Goal: Task Accomplishment & Management: Manage account settings

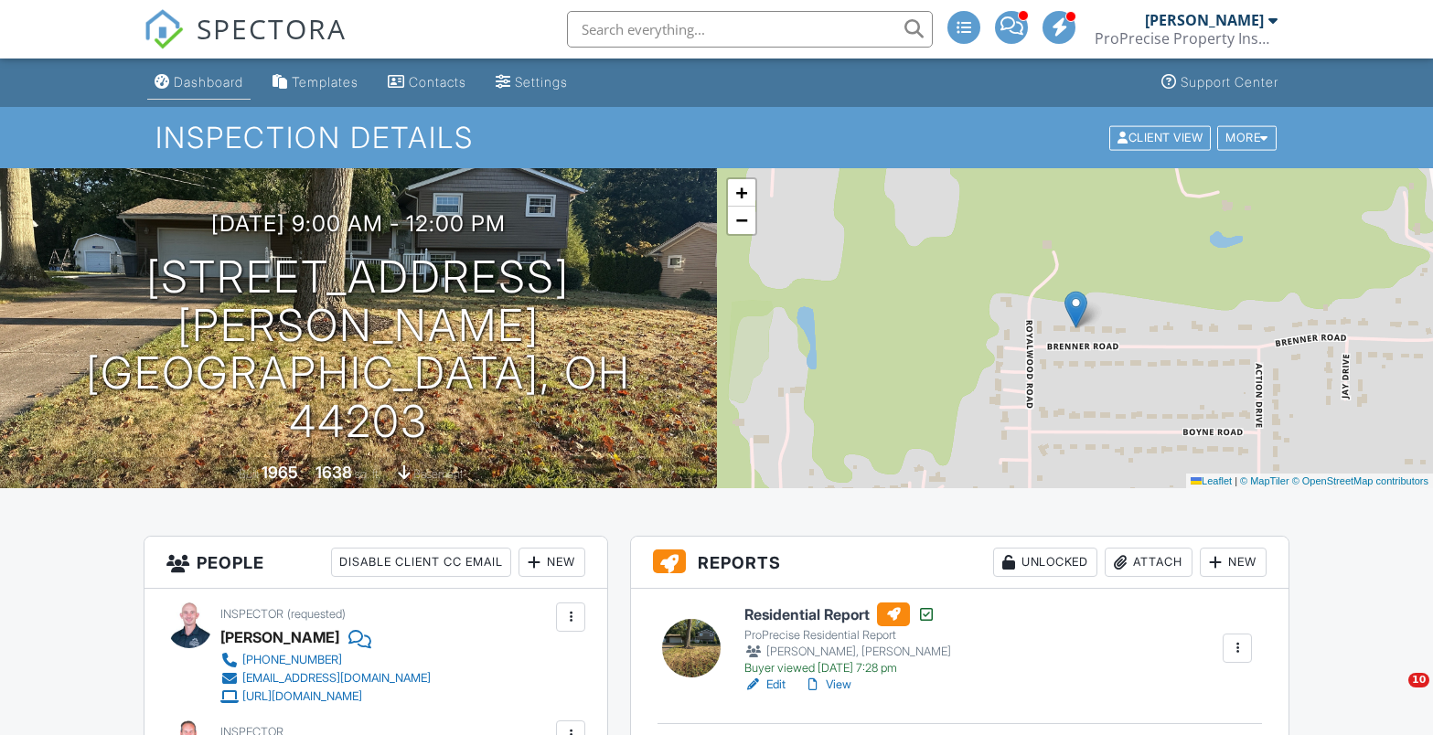
drag, startPoint x: 0, startPoint y: 0, endPoint x: 208, endPoint y: 82, distance: 224.1
click at [208, 82] on div "Dashboard" at bounding box center [208, 82] width 69 height 16
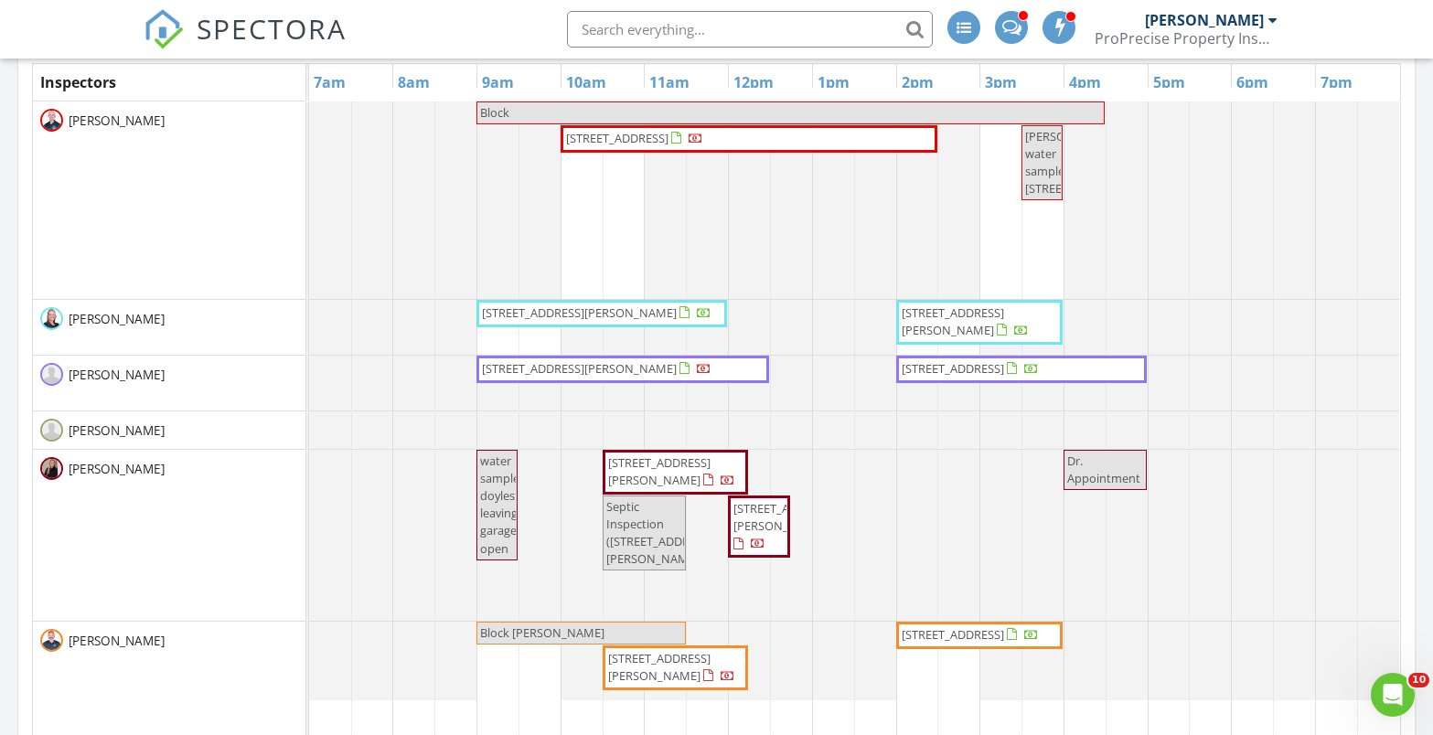
scroll to position [823, 0]
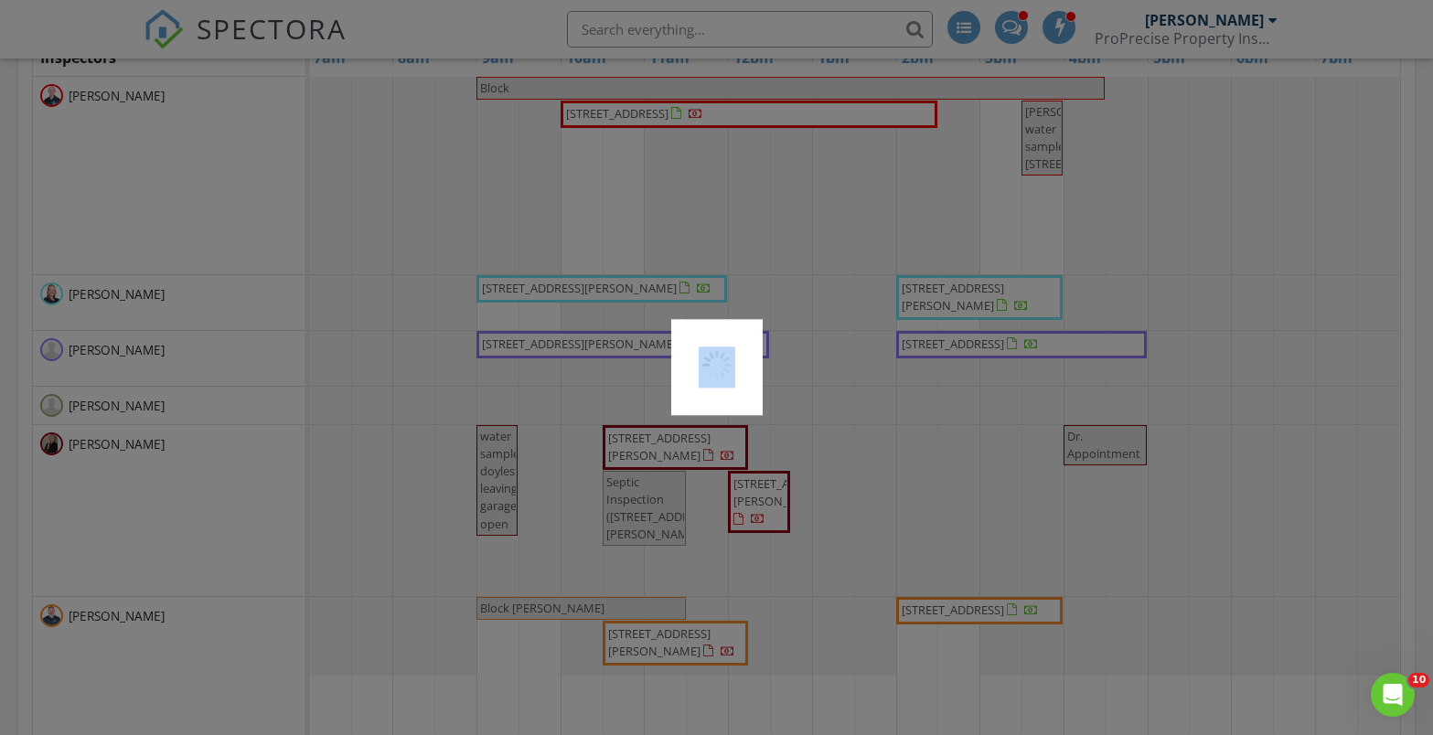
click at [663, 643] on div at bounding box center [716, 367] width 1433 height 735
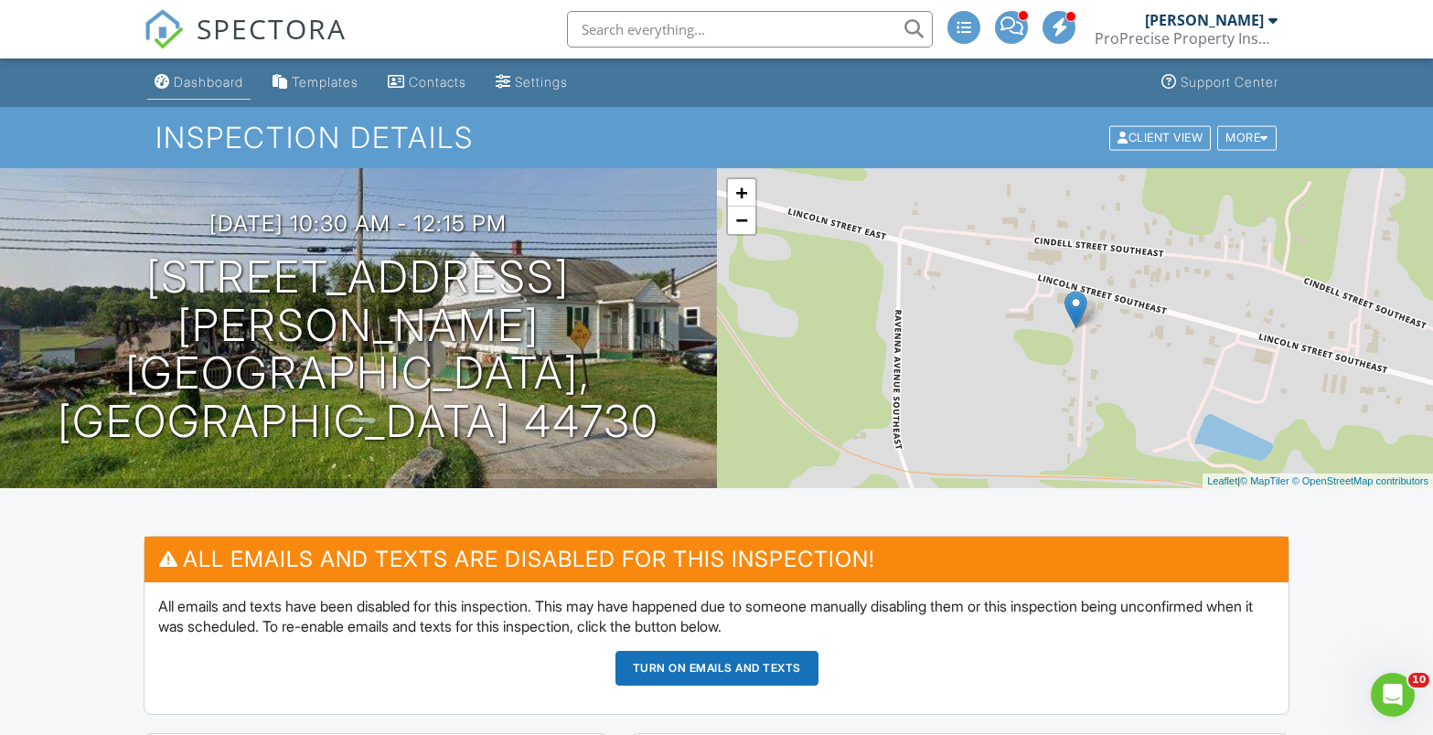
click at [228, 74] on div "Dashboard" at bounding box center [208, 82] width 69 height 16
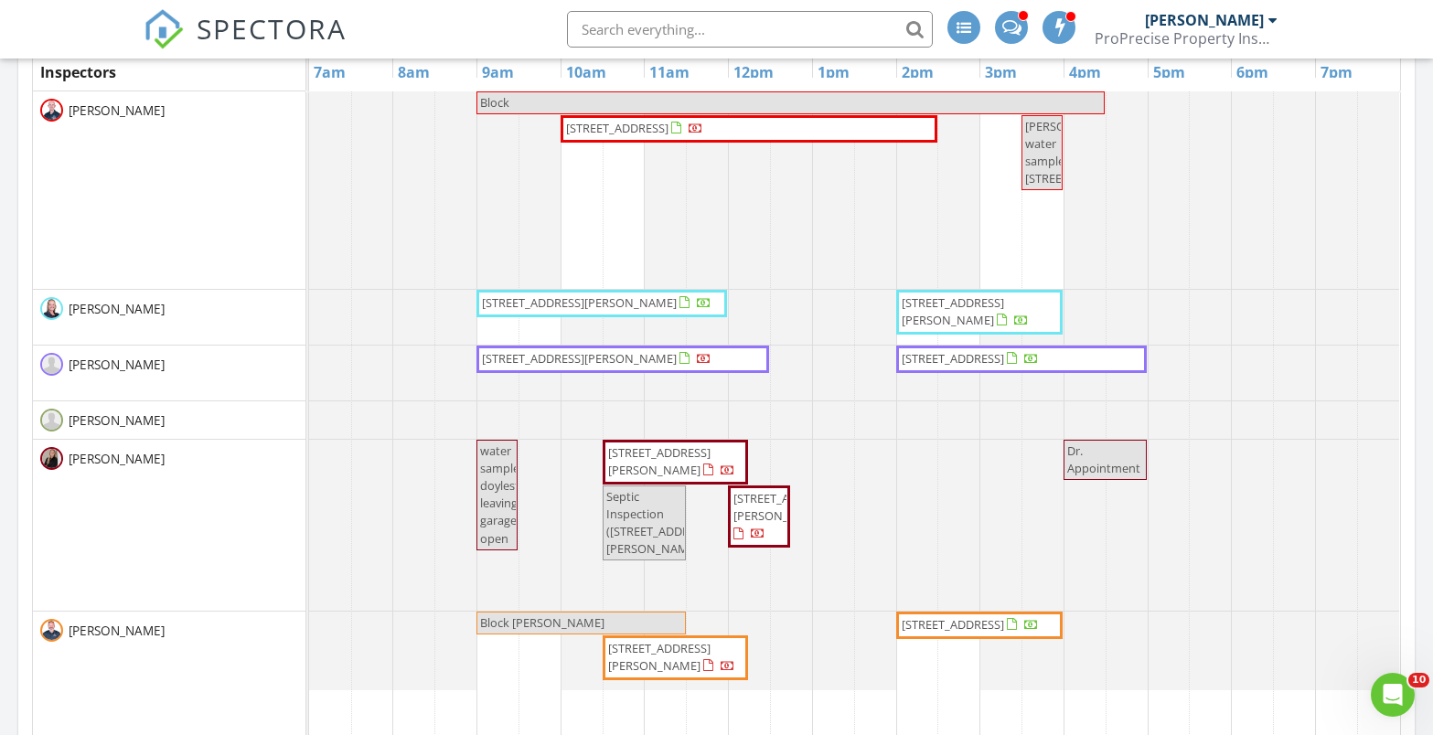
scroll to position [823, 0]
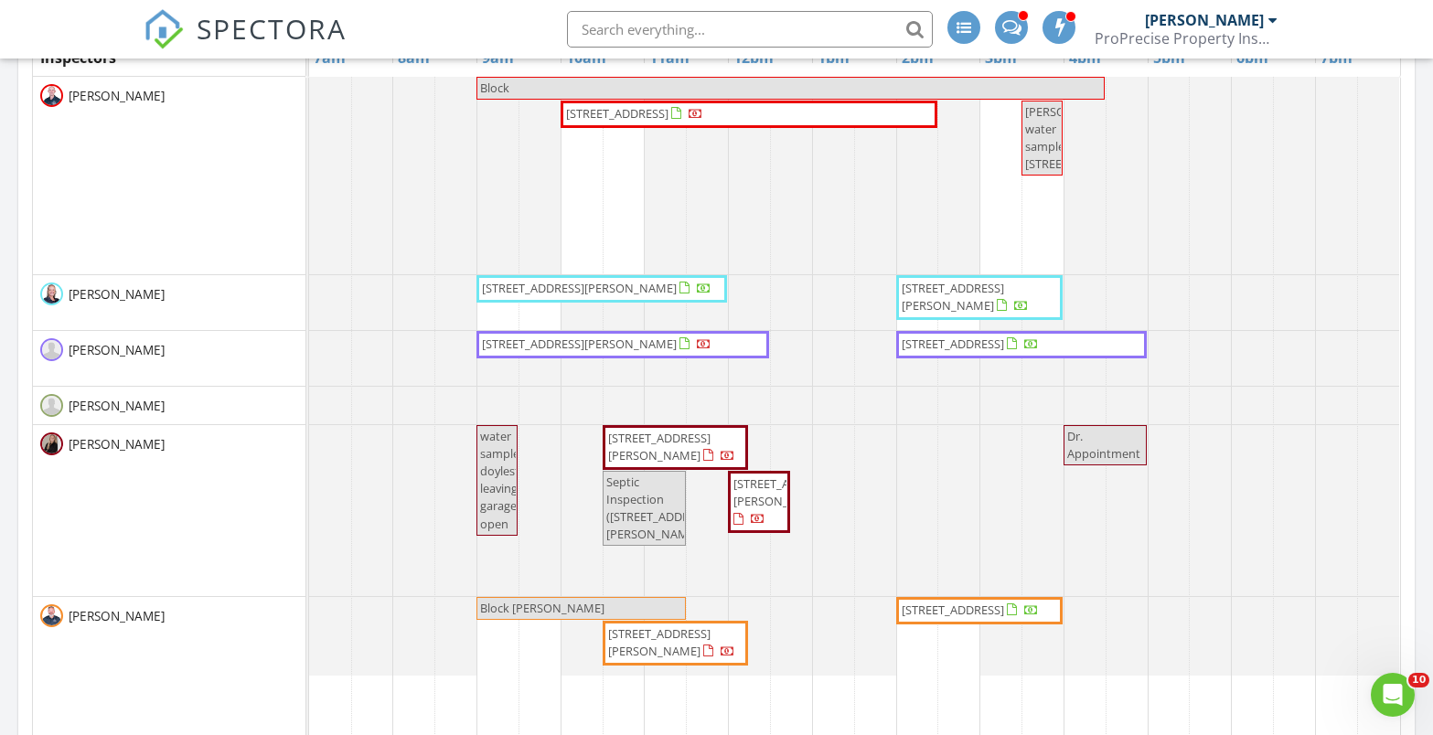
click at [746, 509] on span "[STREET_ADDRESS][PERSON_NAME]" at bounding box center [784, 492] width 102 height 34
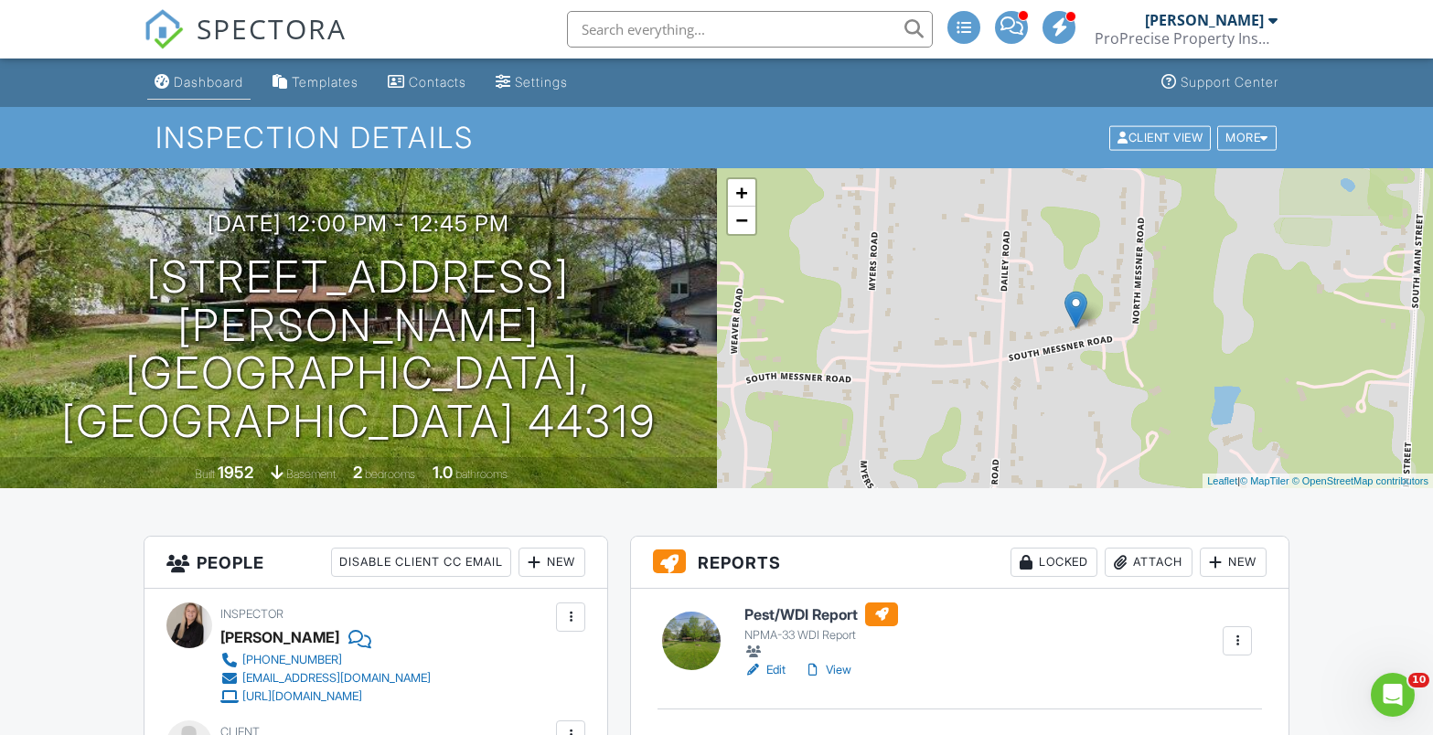
click at [243, 78] on div "Dashboard" at bounding box center [208, 82] width 69 height 16
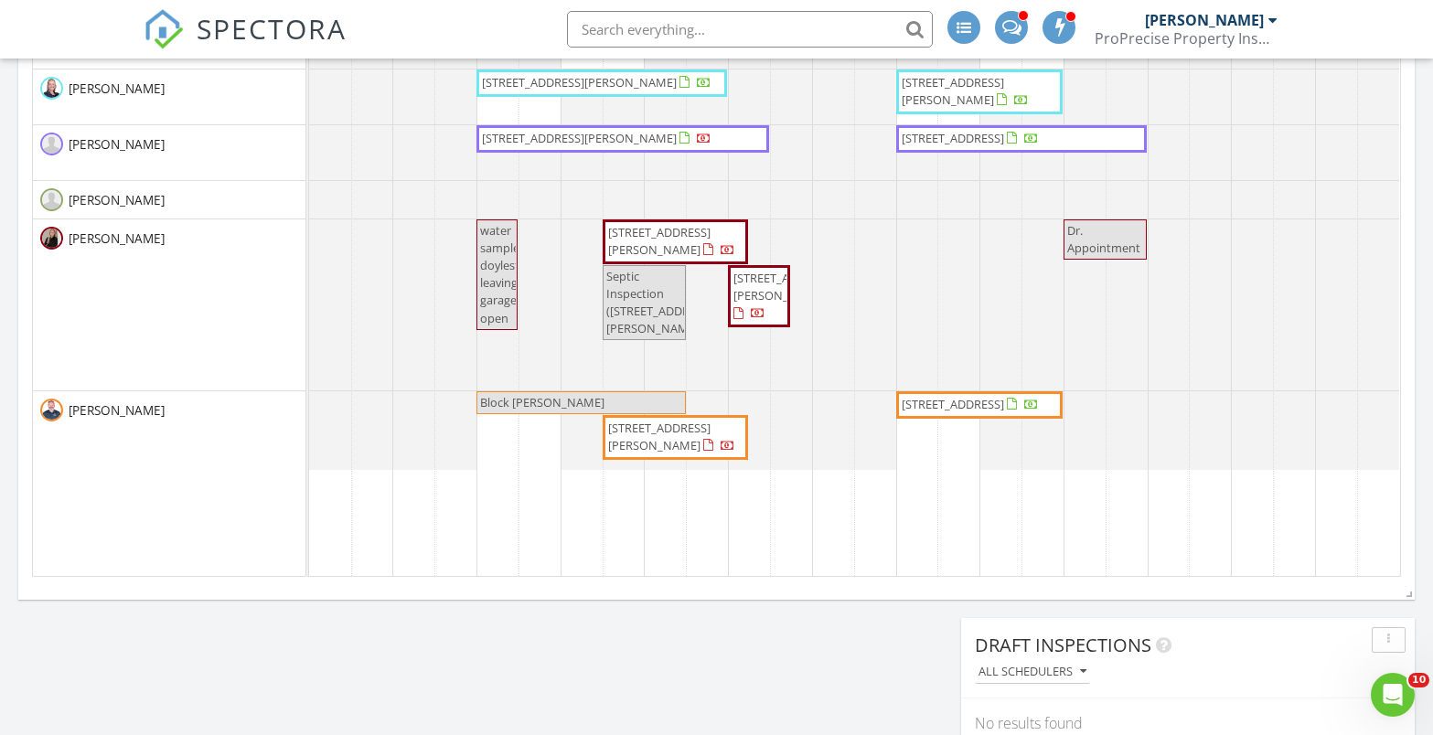
scroll to position [1097, 0]
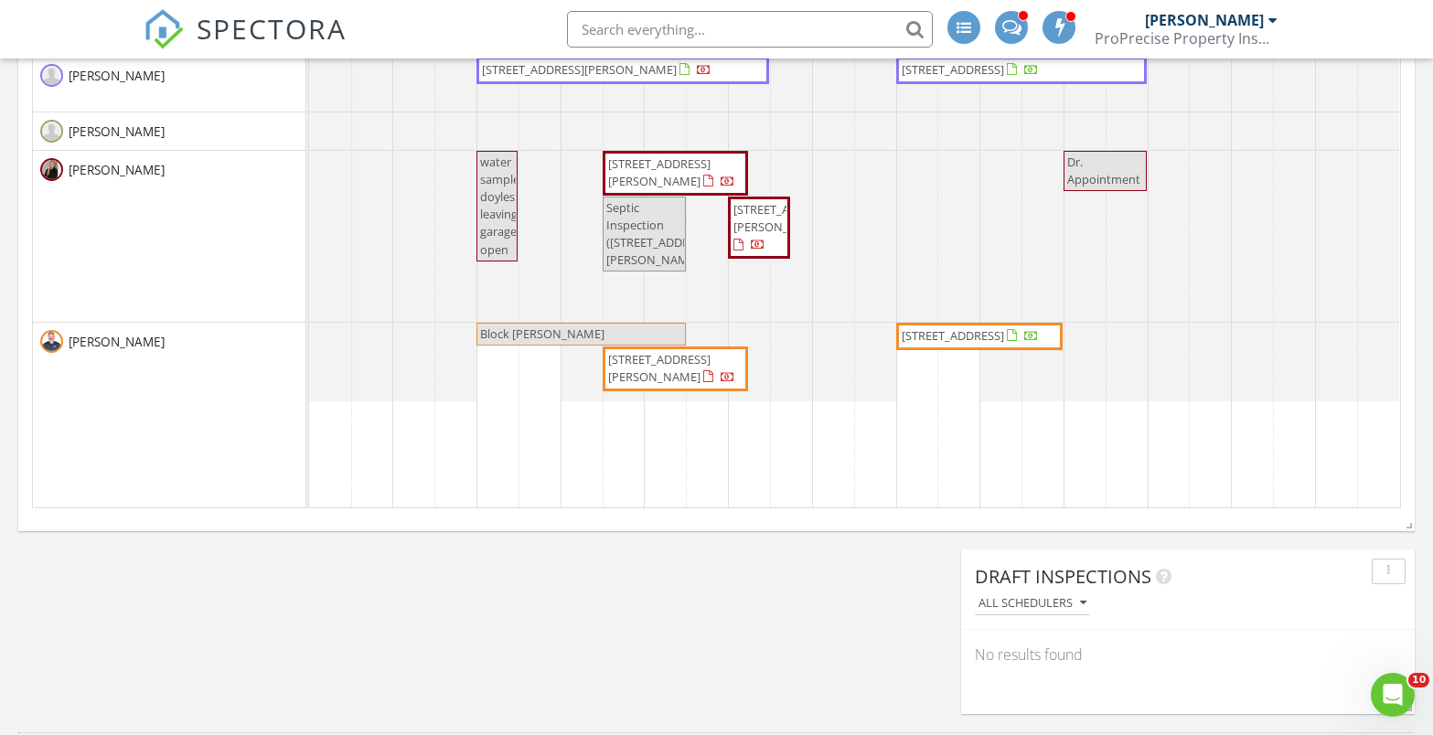
click at [982, 346] on span "[STREET_ADDRESS]" at bounding box center [970, 336] width 141 height 18
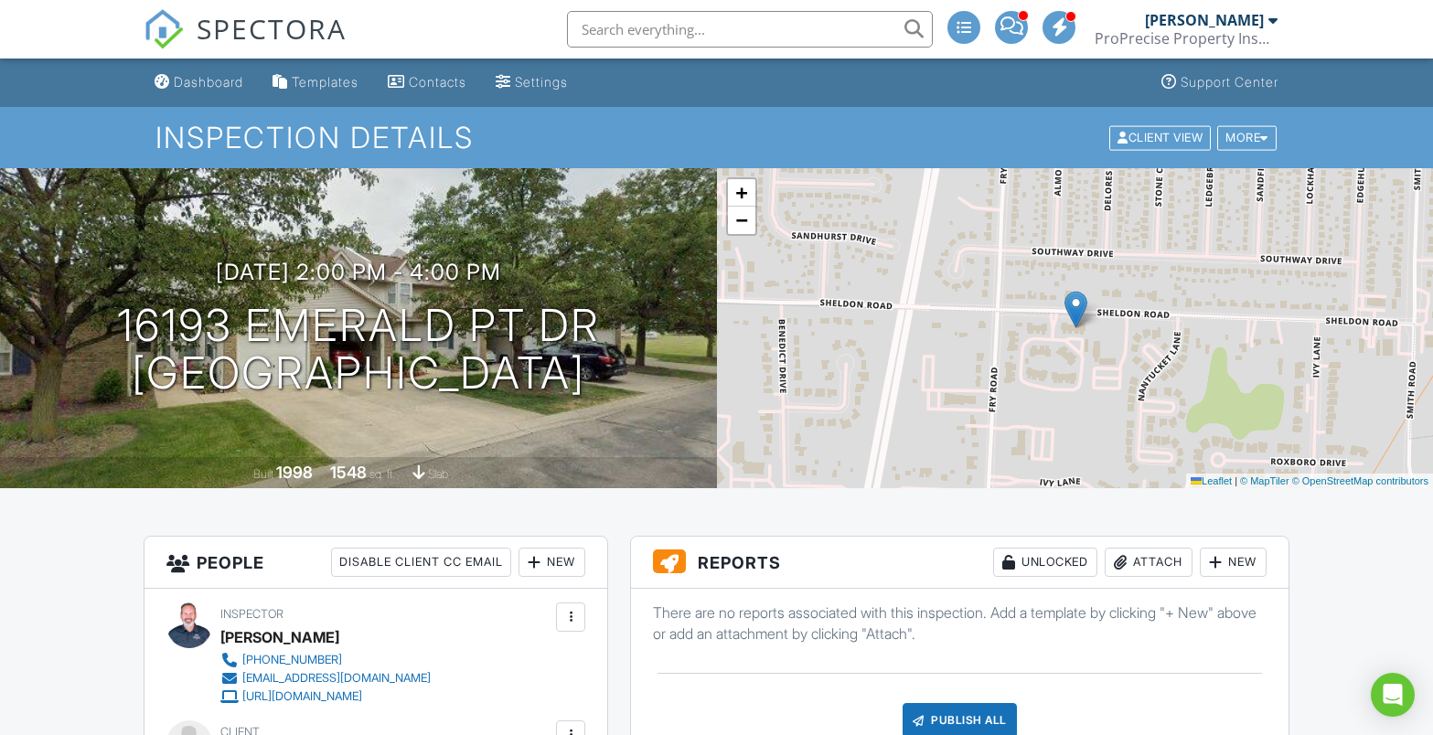
click at [1234, 555] on div "New" at bounding box center [1233, 562] width 67 height 29
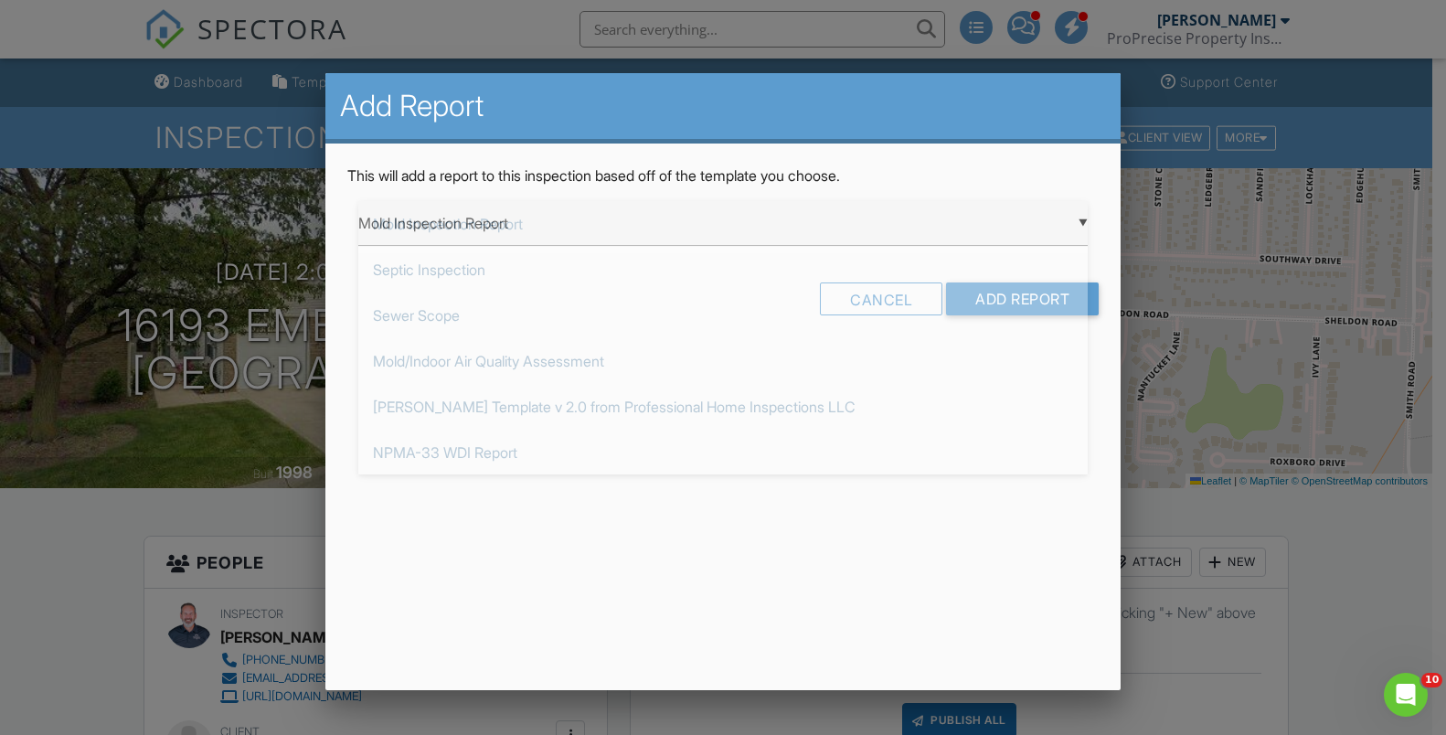
click at [1085, 219] on div "▼ Mold Inspection Report Mold Inspection Report Septic Inspection Sewer Scope M…" at bounding box center [723, 223] width 730 height 45
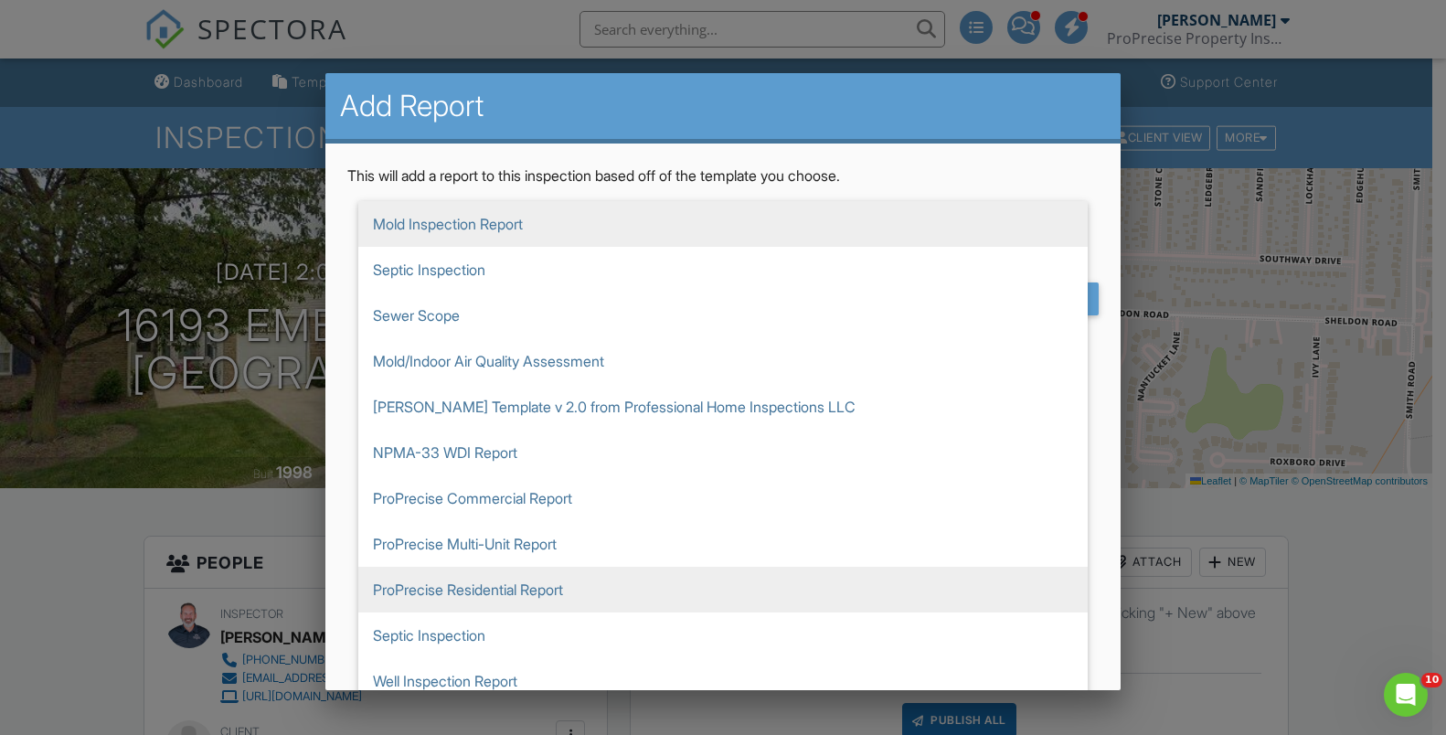
click at [494, 598] on span "ProPrecise Residential Report" at bounding box center [723, 590] width 730 height 46
type input "ProPrecise Residential Report"
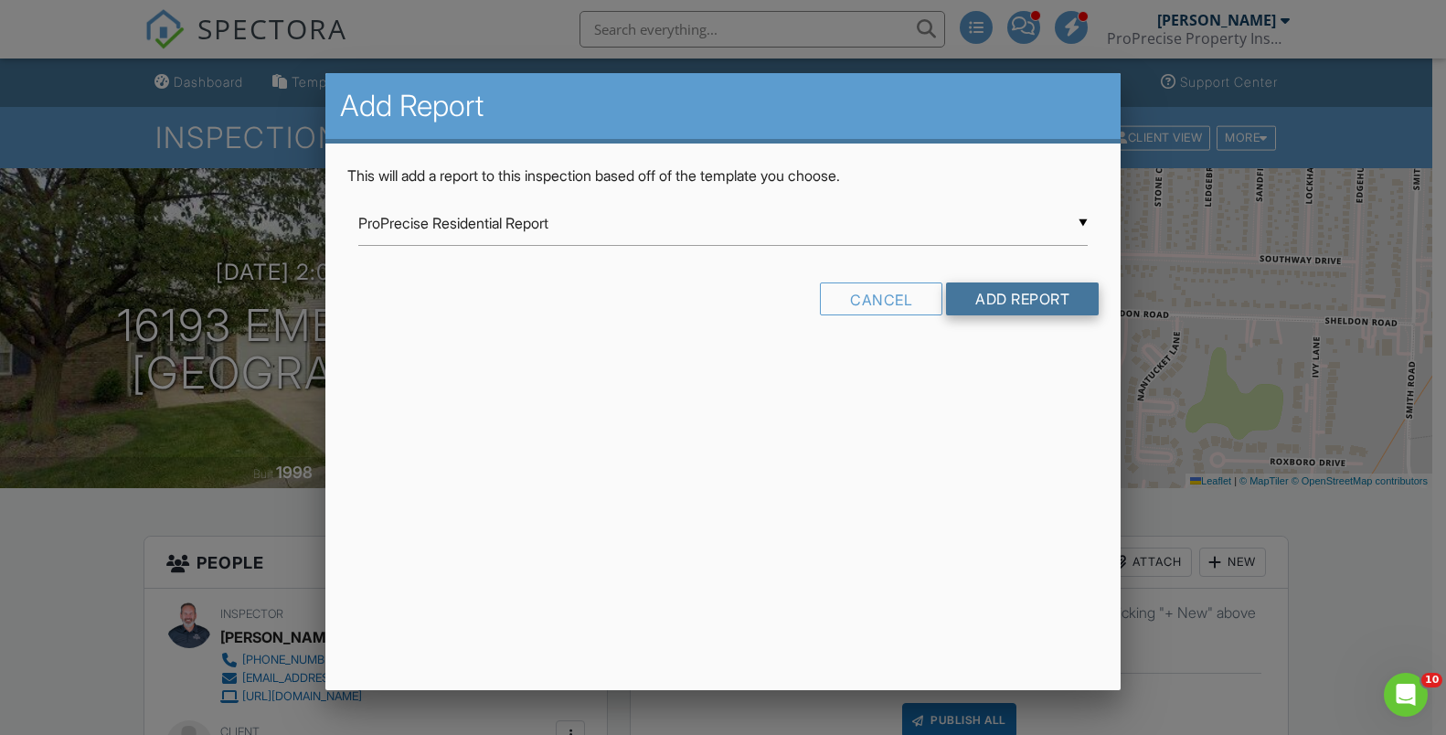
click at [994, 298] on input "Add Report" at bounding box center [1022, 299] width 153 height 33
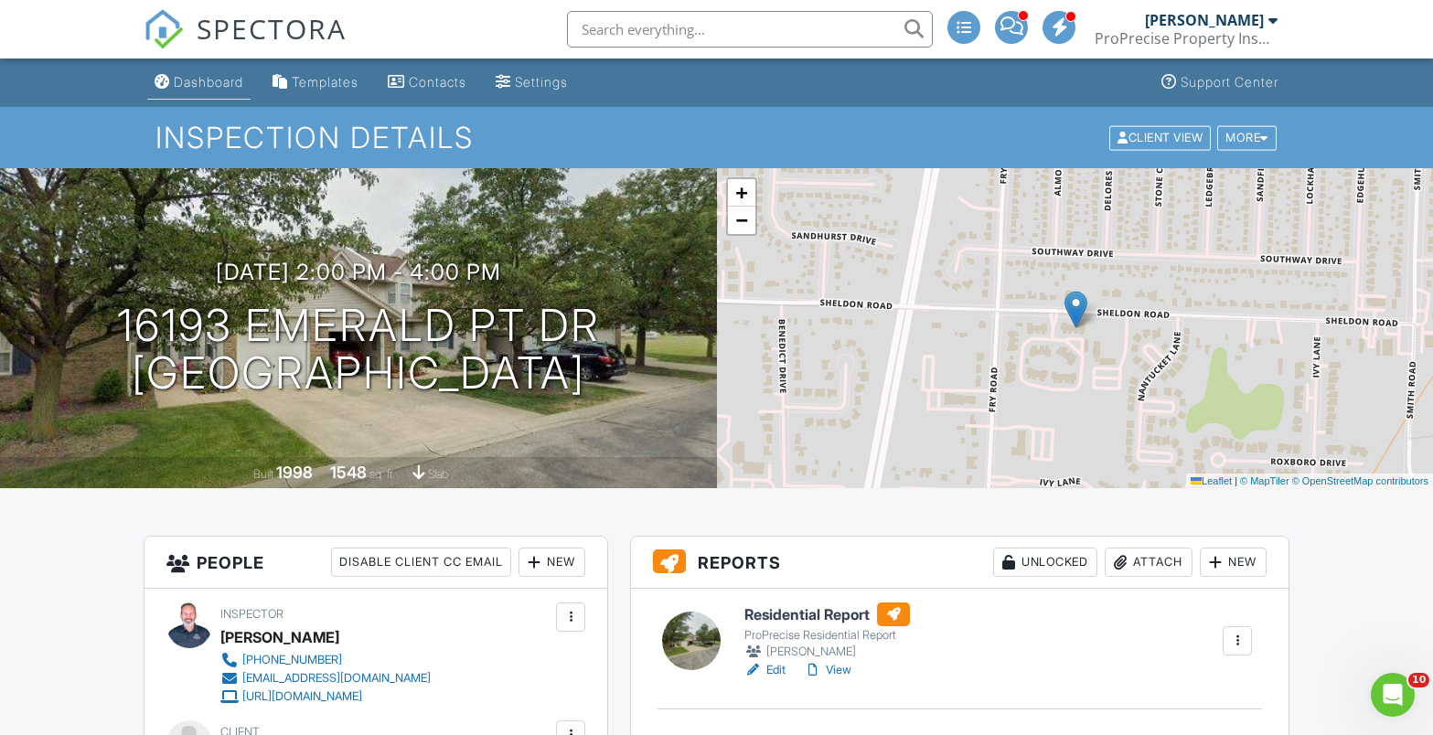
click at [207, 81] on div "Dashboard" at bounding box center [208, 82] width 69 height 16
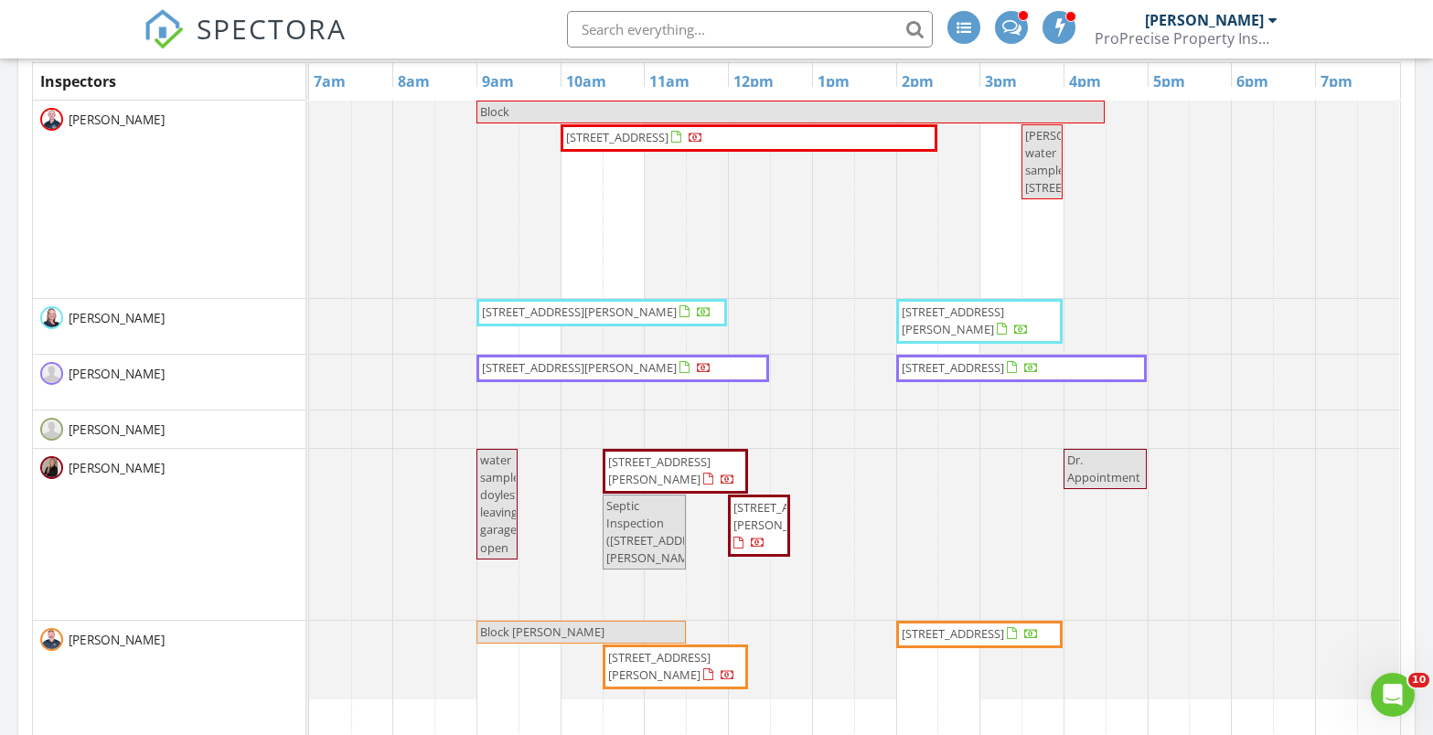
scroll to position [823, 0]
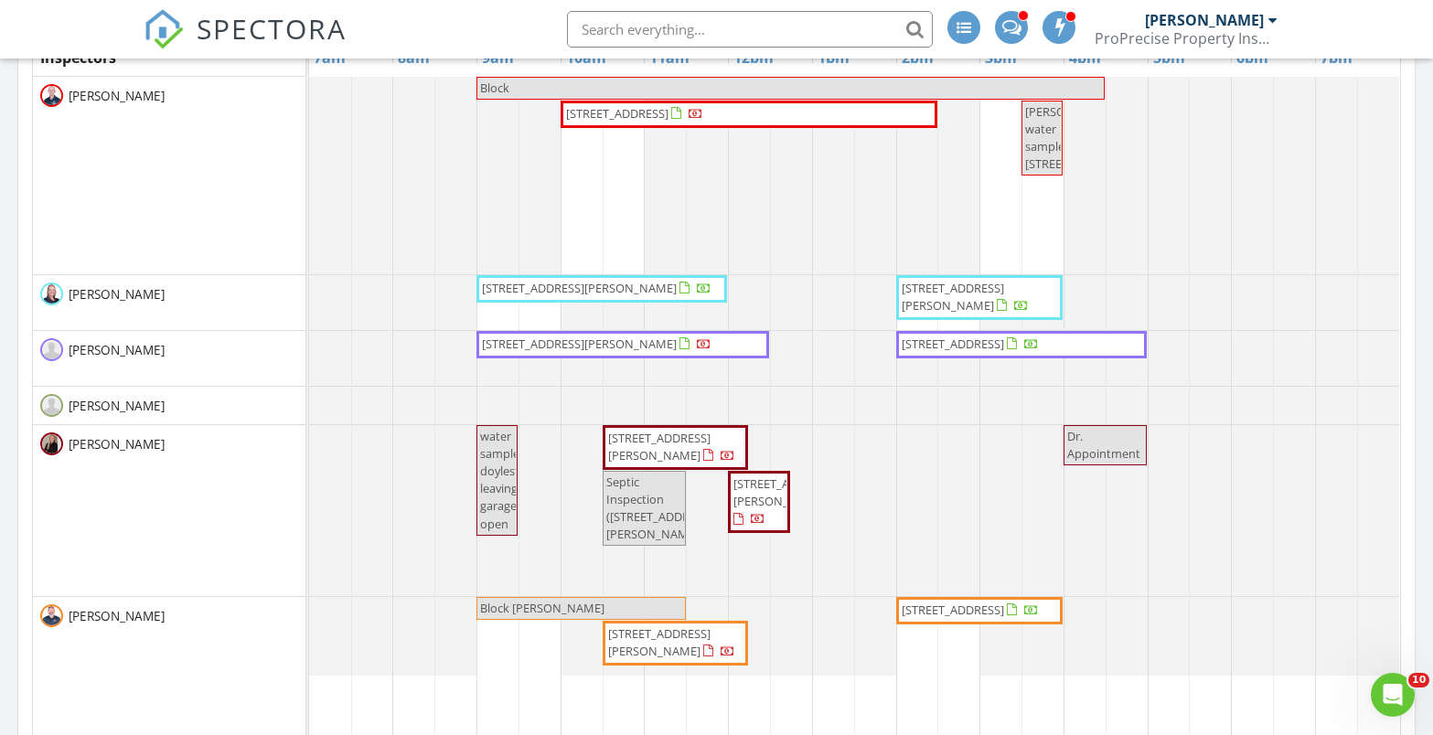
click at [713, 632] on span "1527 Johns Ave SE, Canton 44730" at bounding box center [675, 643] width 138 height 36
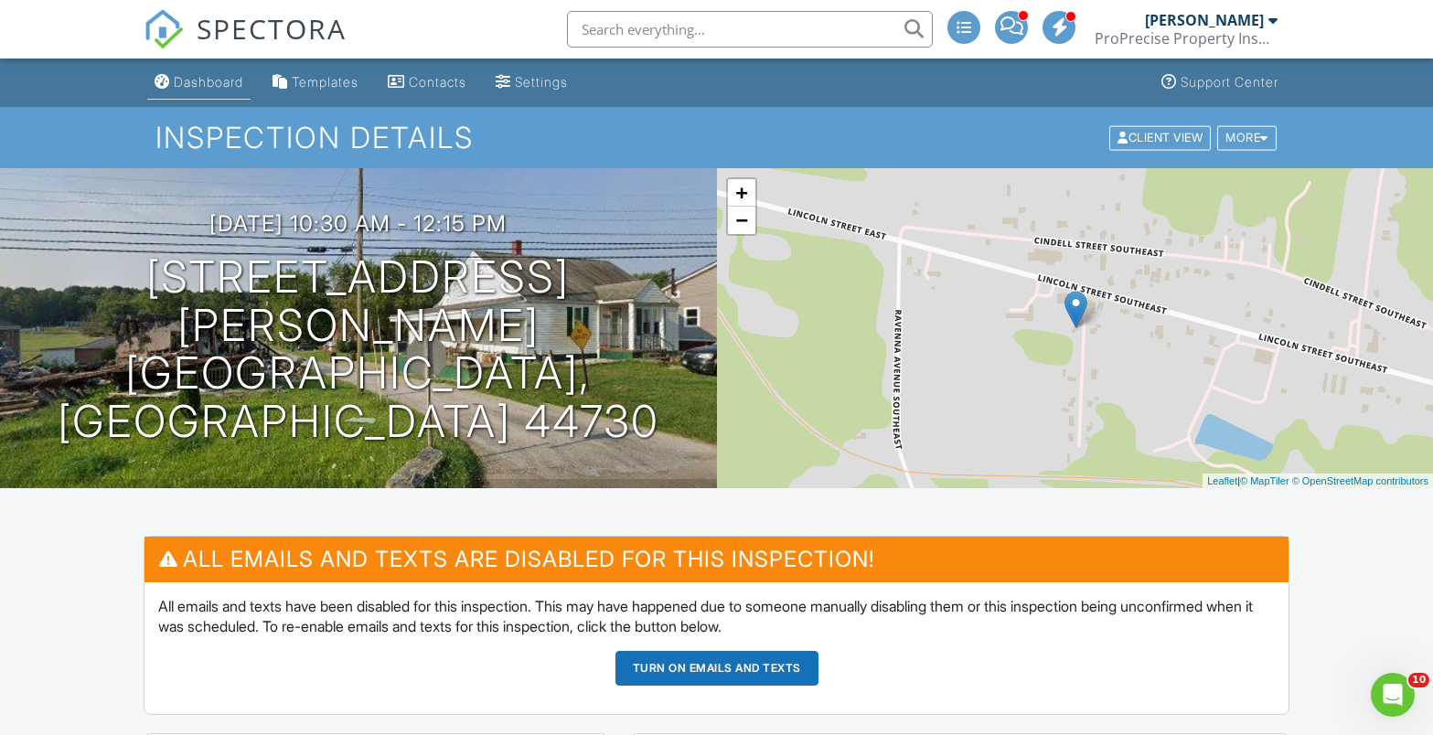
click at [207, 84] on div "Dashboard" at bounding box center [208, 82] width 69 height 16
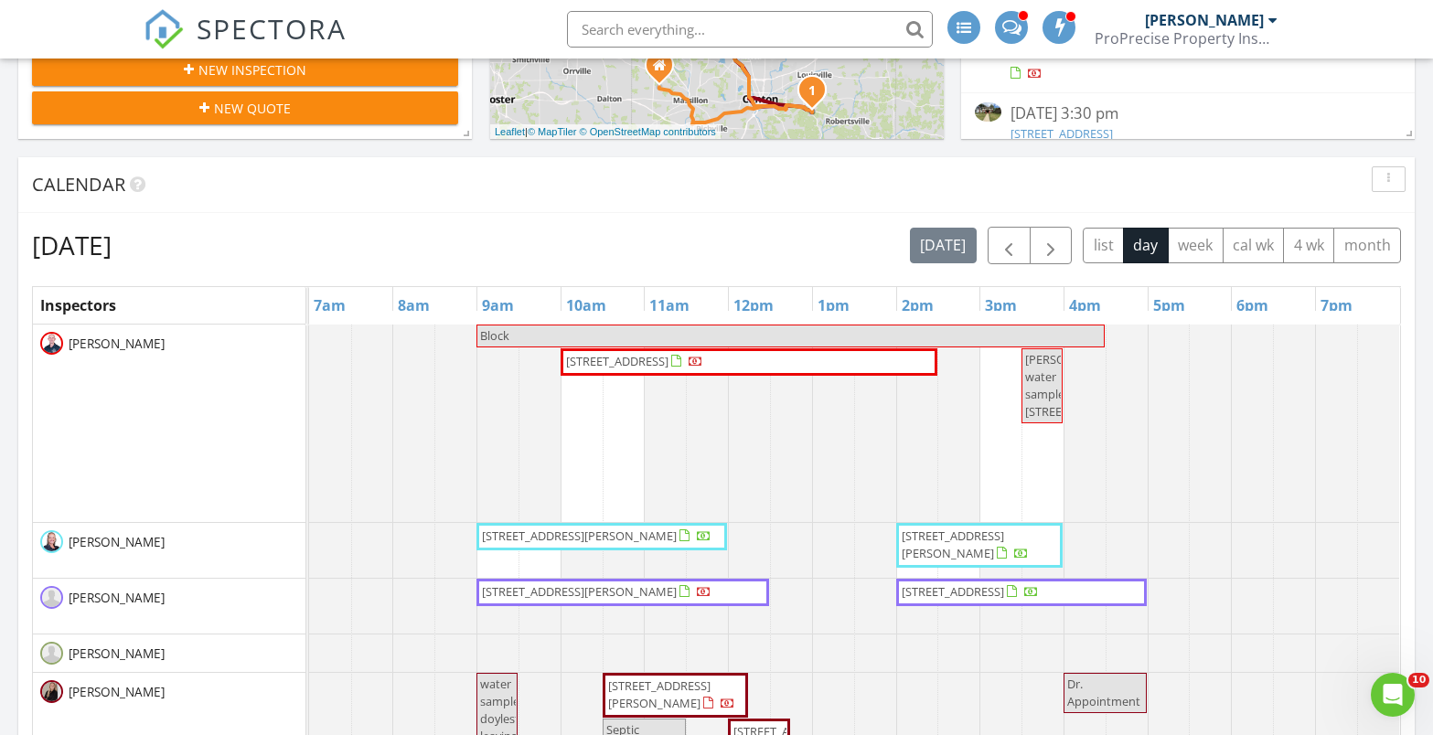
scroll to position [549, 0]
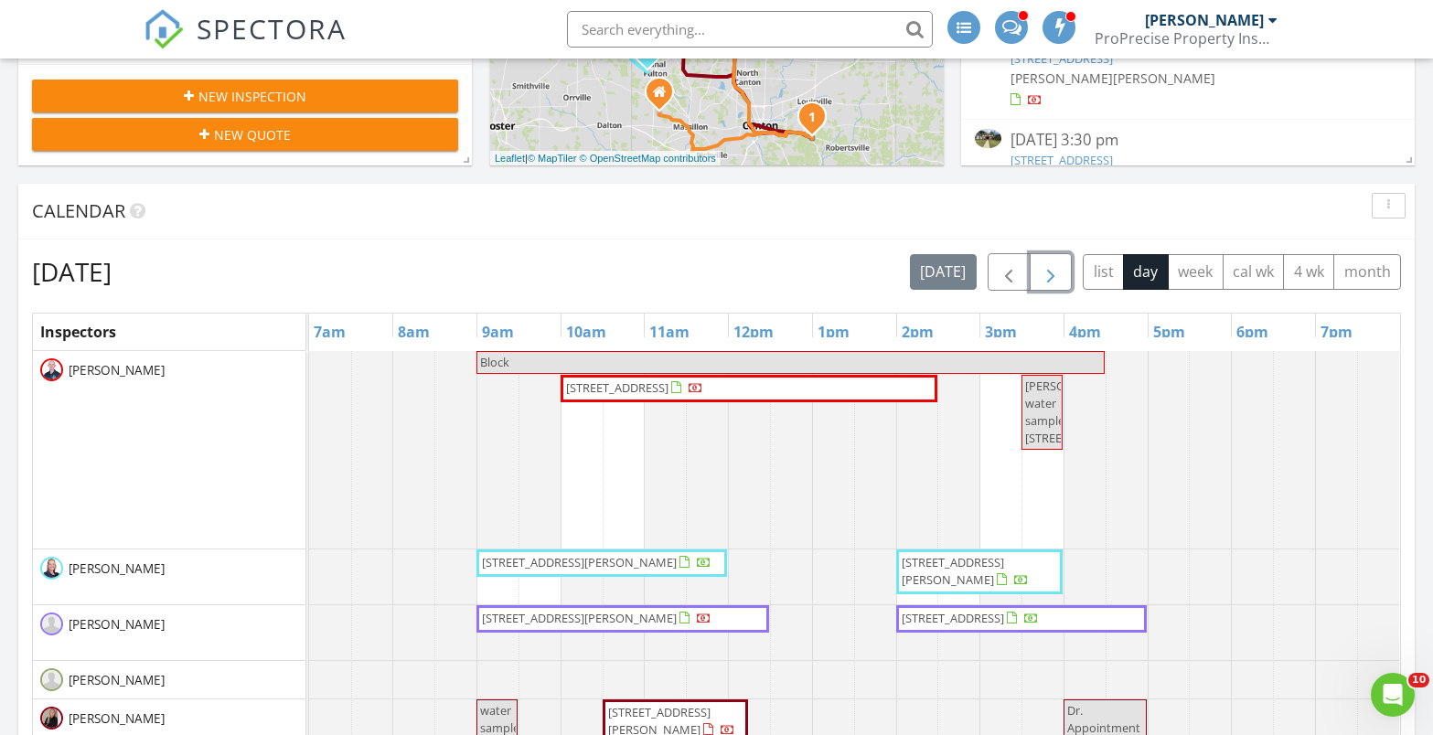
click at [1034, 267] on button "button" at bounding box center [1051, 271] width 43 height 37
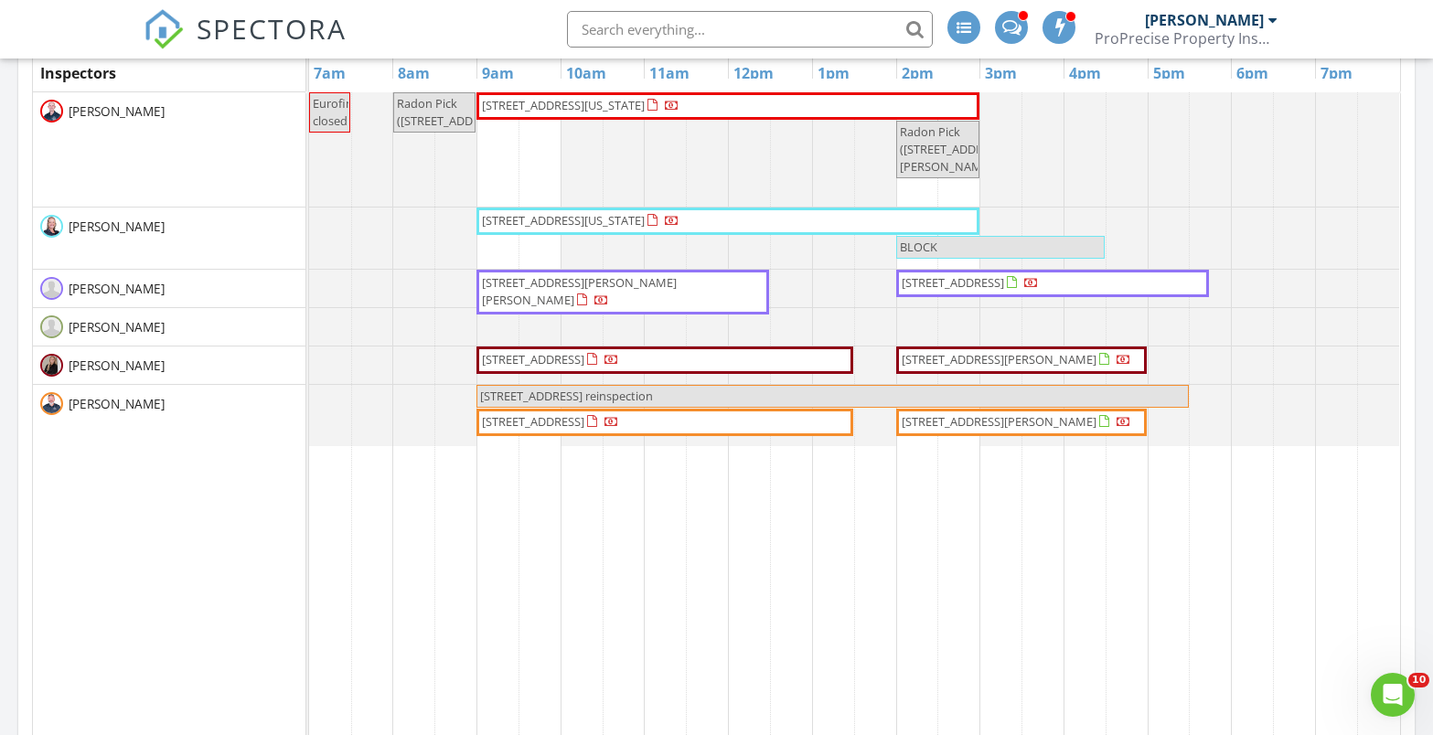
scroll to position [823, 0]
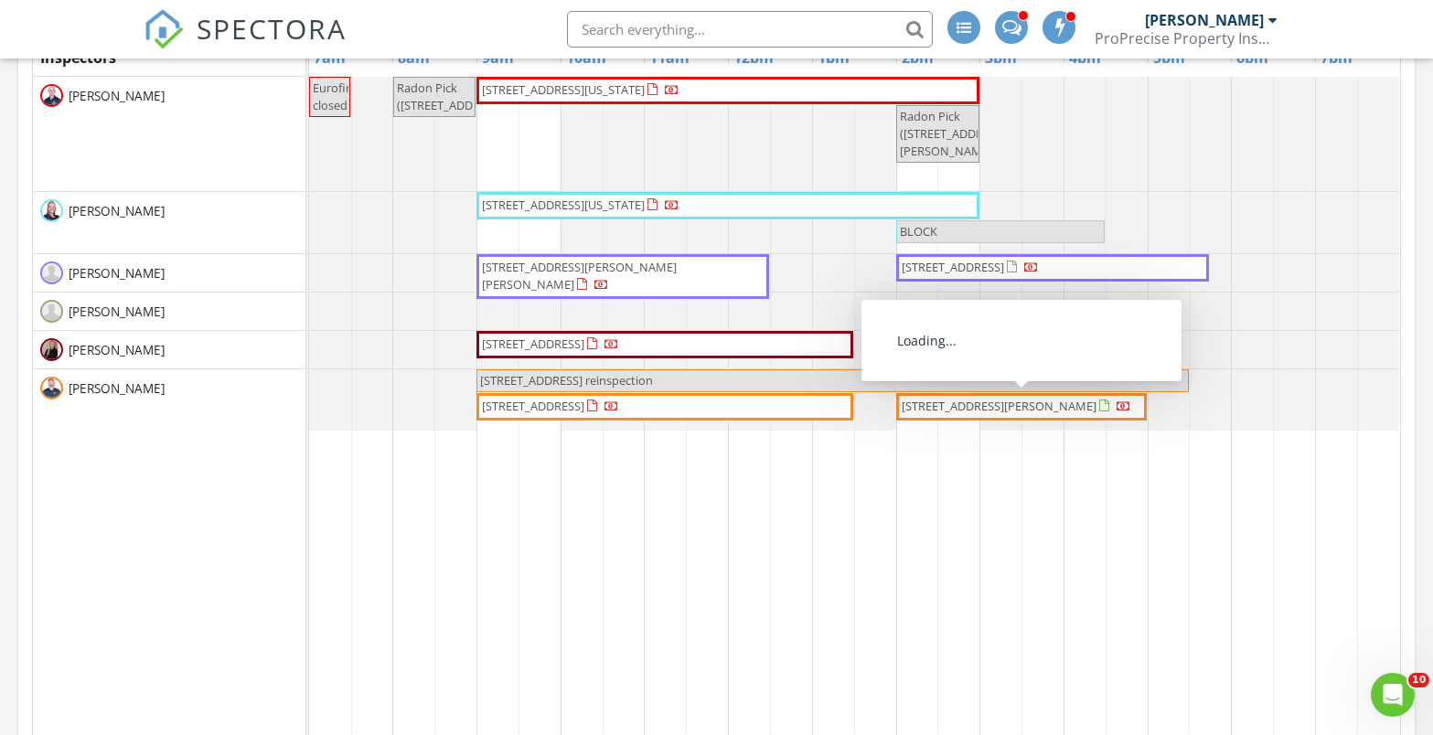
drag, startPoint x: 1081, startPoint y: 416, endPoint x: 1058, endPoint y: 411, distance: 23.5
click at [1116, 411] on div at bounding box center [1123, 407] width 15 height 15
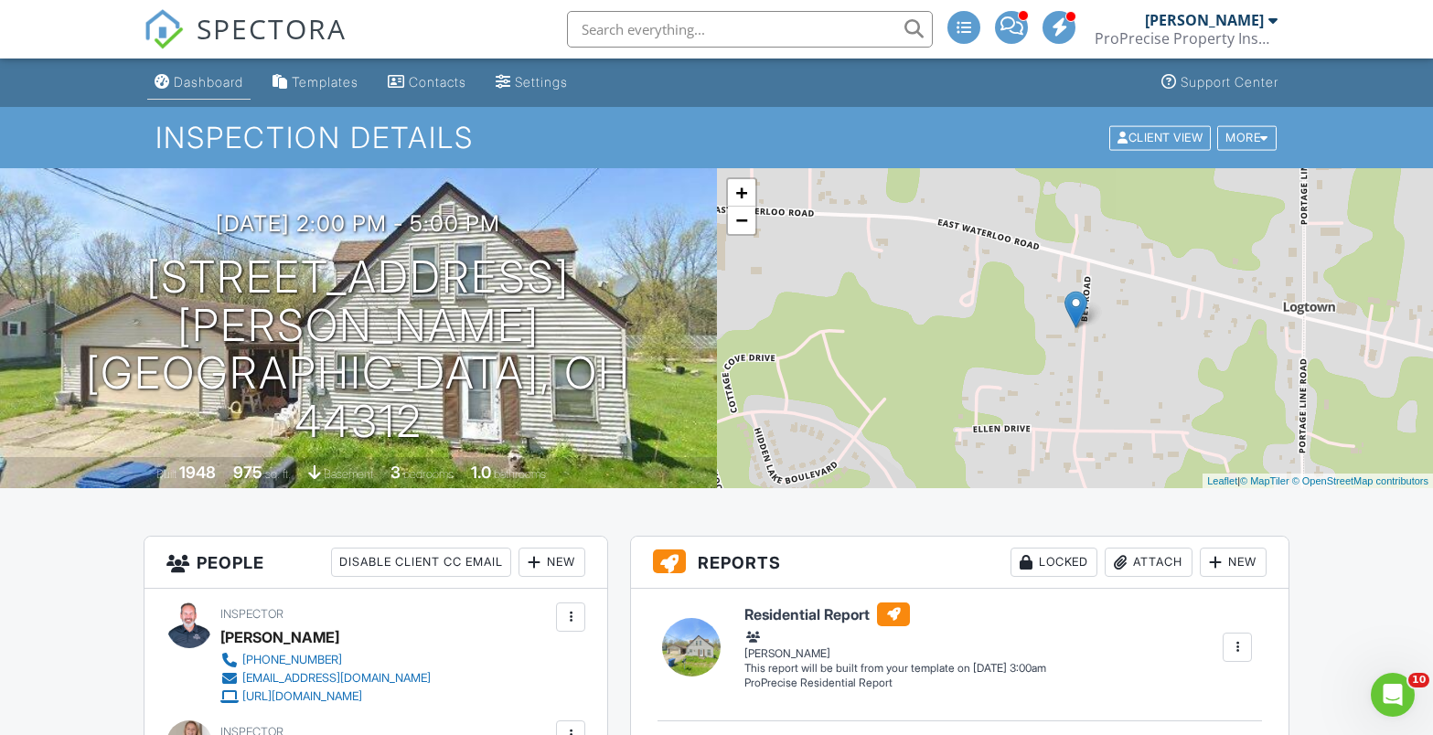
click at [189, 85] on div "Dashboard" at bounding box center [208, 82] width 69 height 16
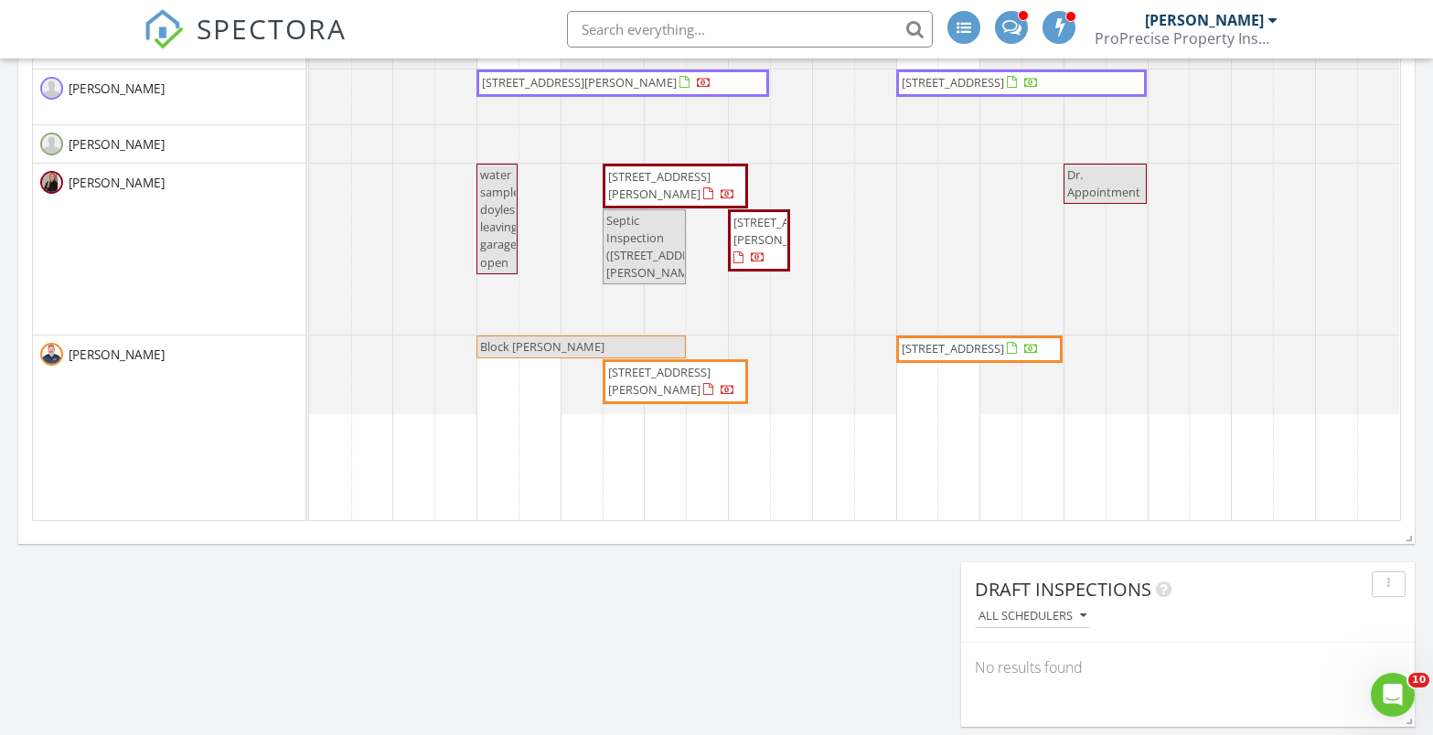
scroll to position [1097, 0]
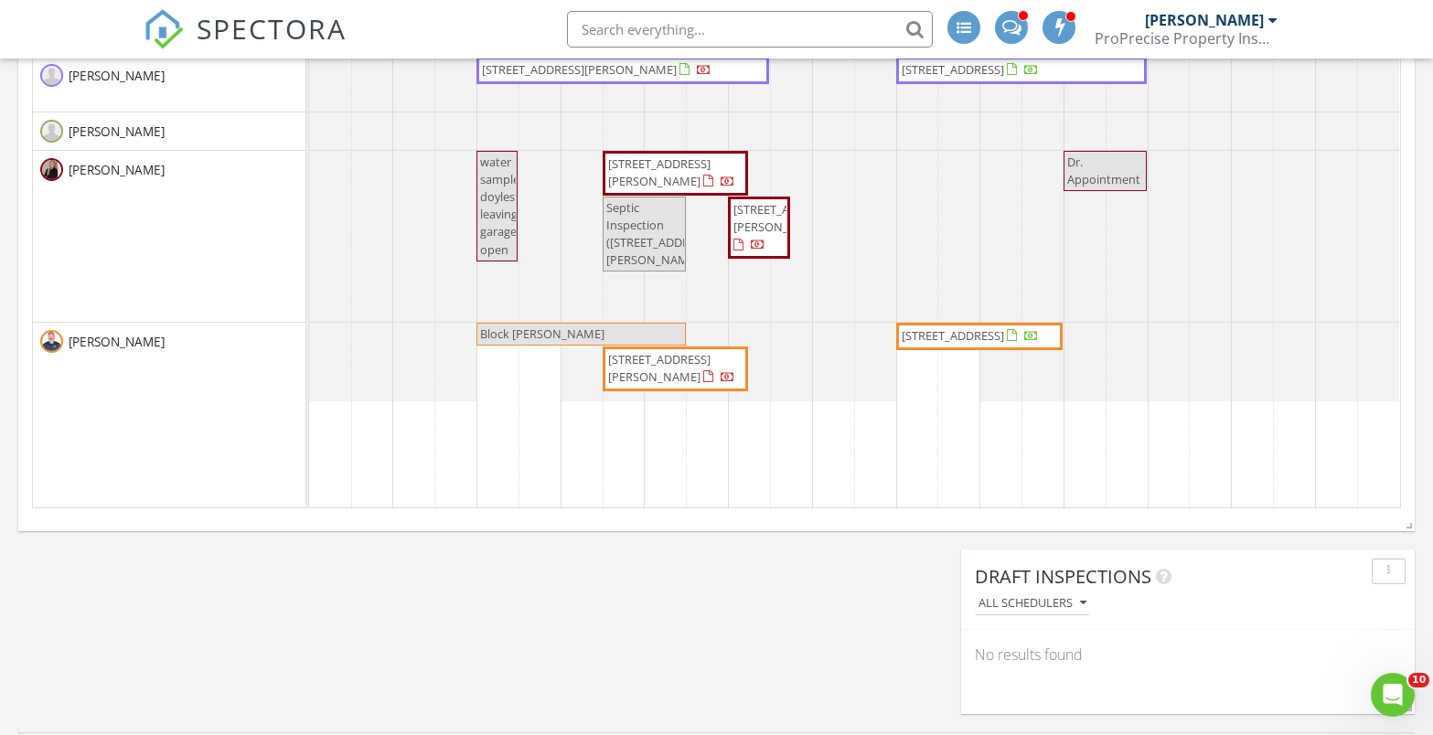
click at [505, 231] on span "water samples doylestown leaving garage open" at bounding box center [511, 206] width 63 height 104
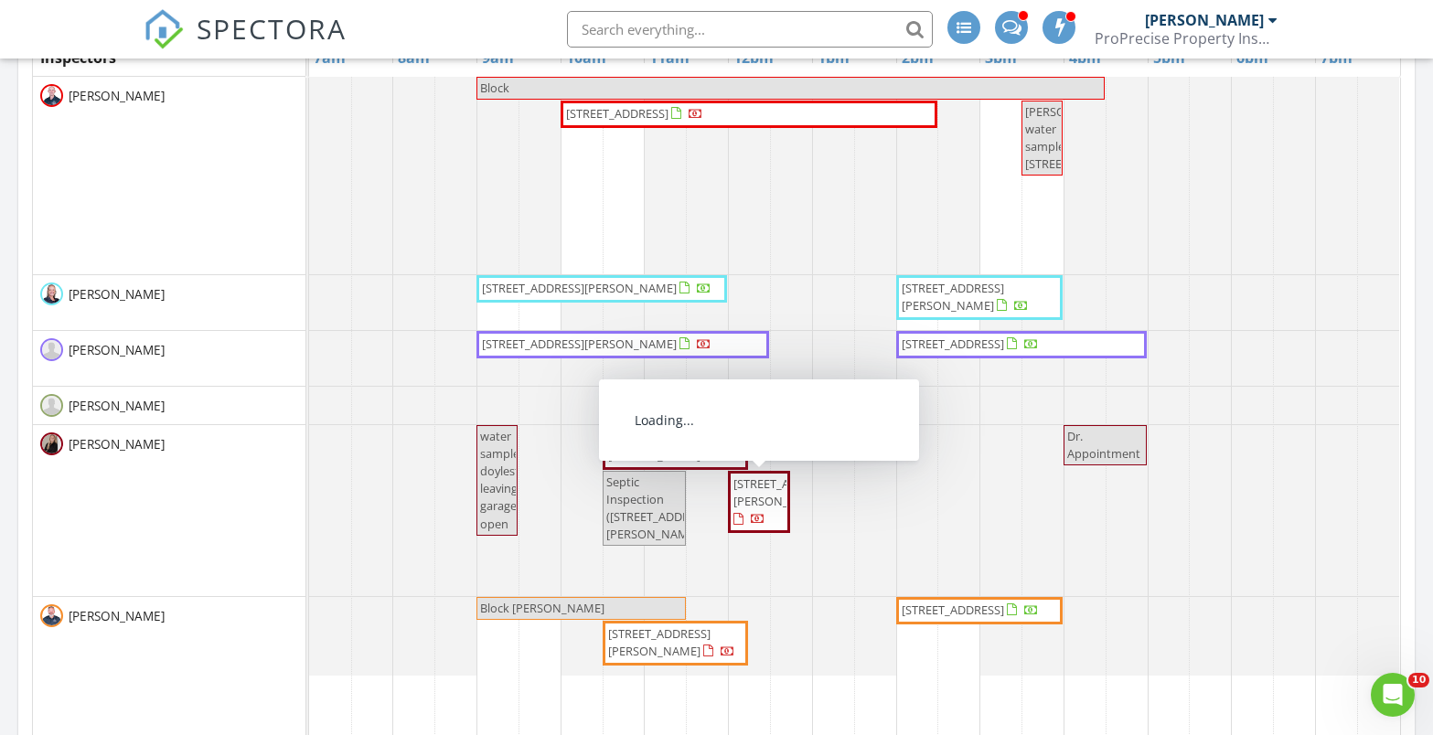
scroll to position [549, 0]
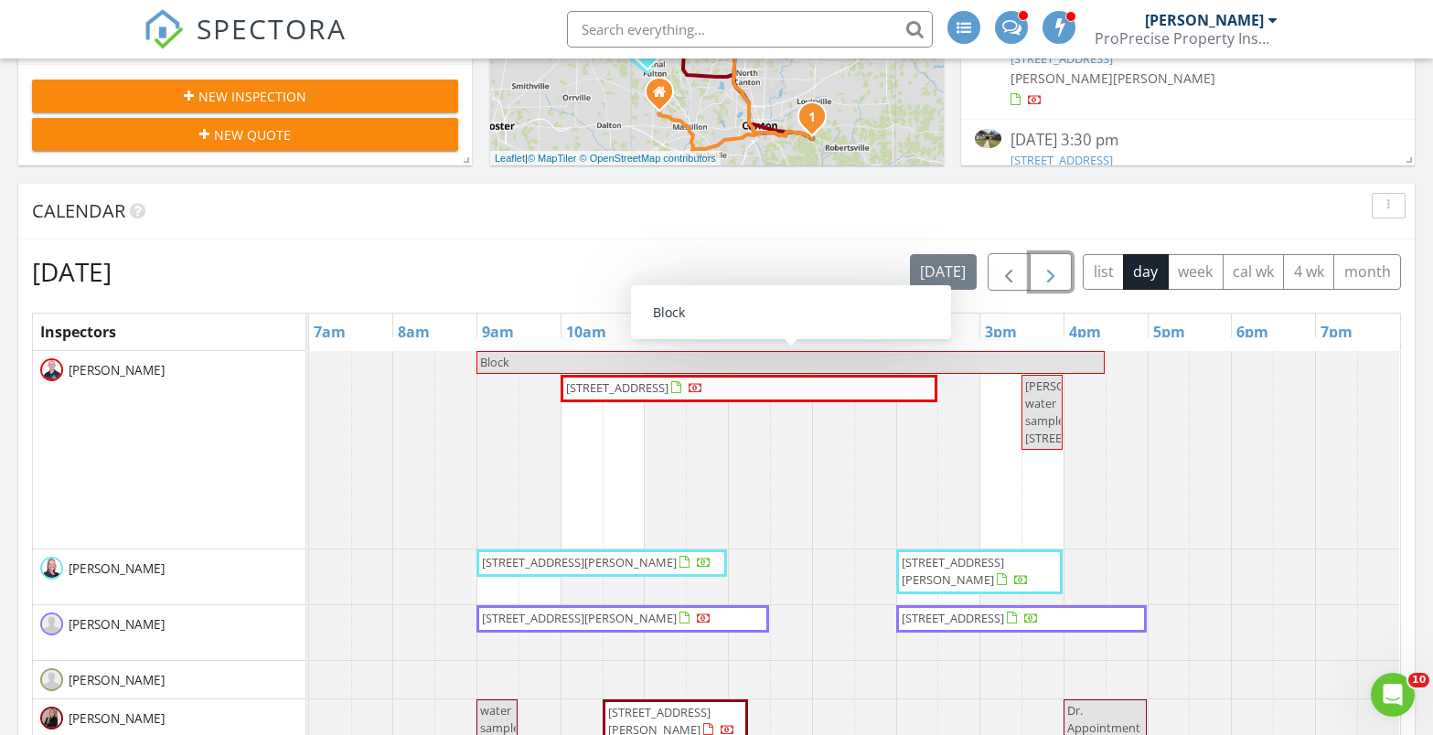
click at [1065, 273] on button "button" at bounding box center [1051, 271] width 43 height 37
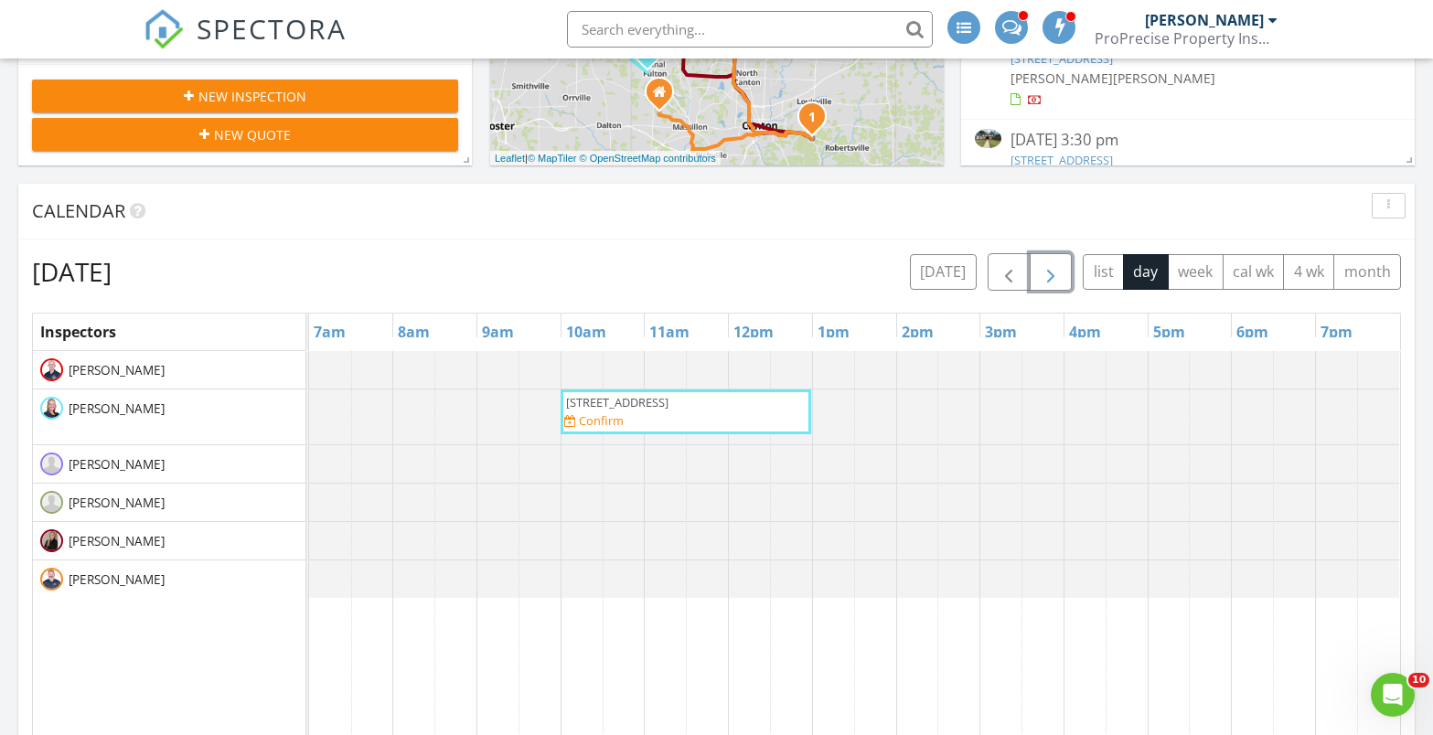
click at [1044, 271] on span "button" at bounding box center [1051, 272] width 22 height 22
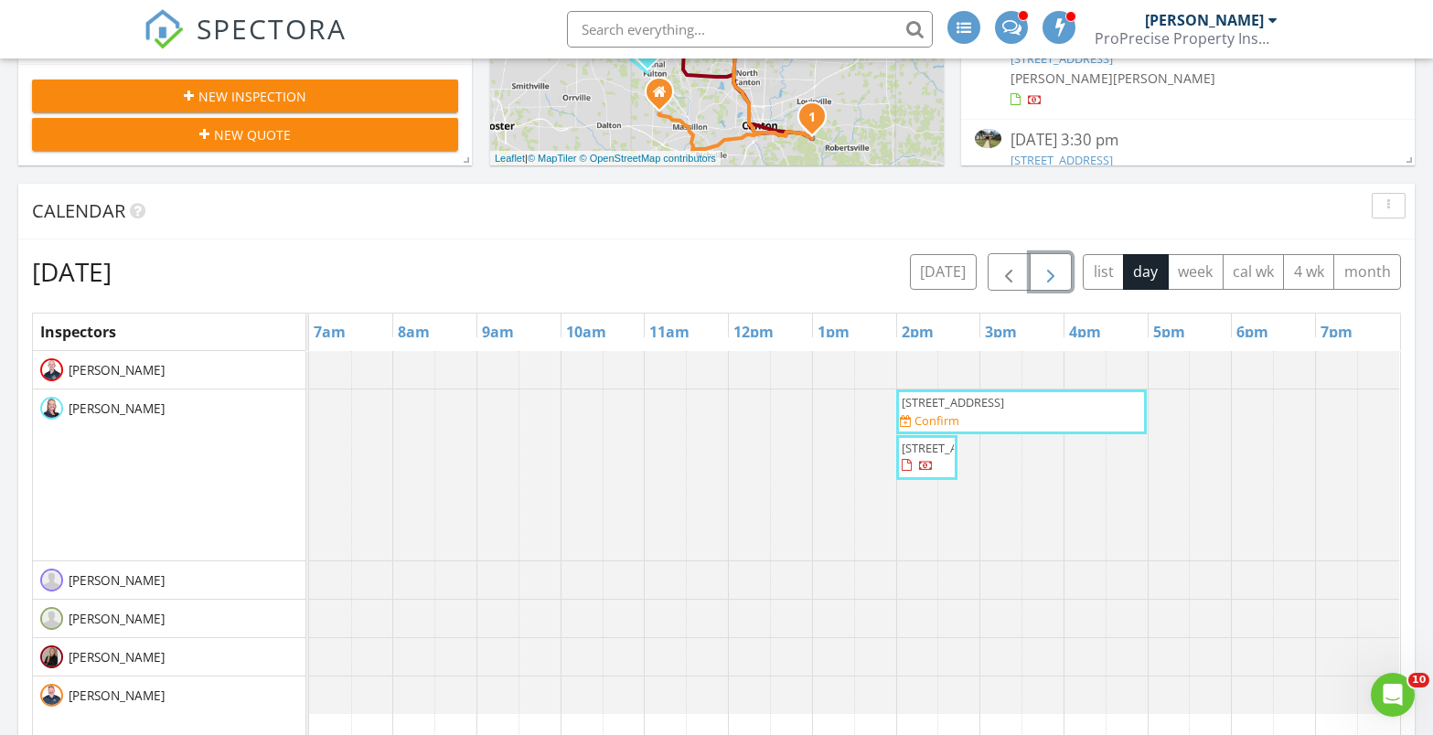
click at [1044, 271] on span "button" at bounding box center [1051, 272] width 22 height 22
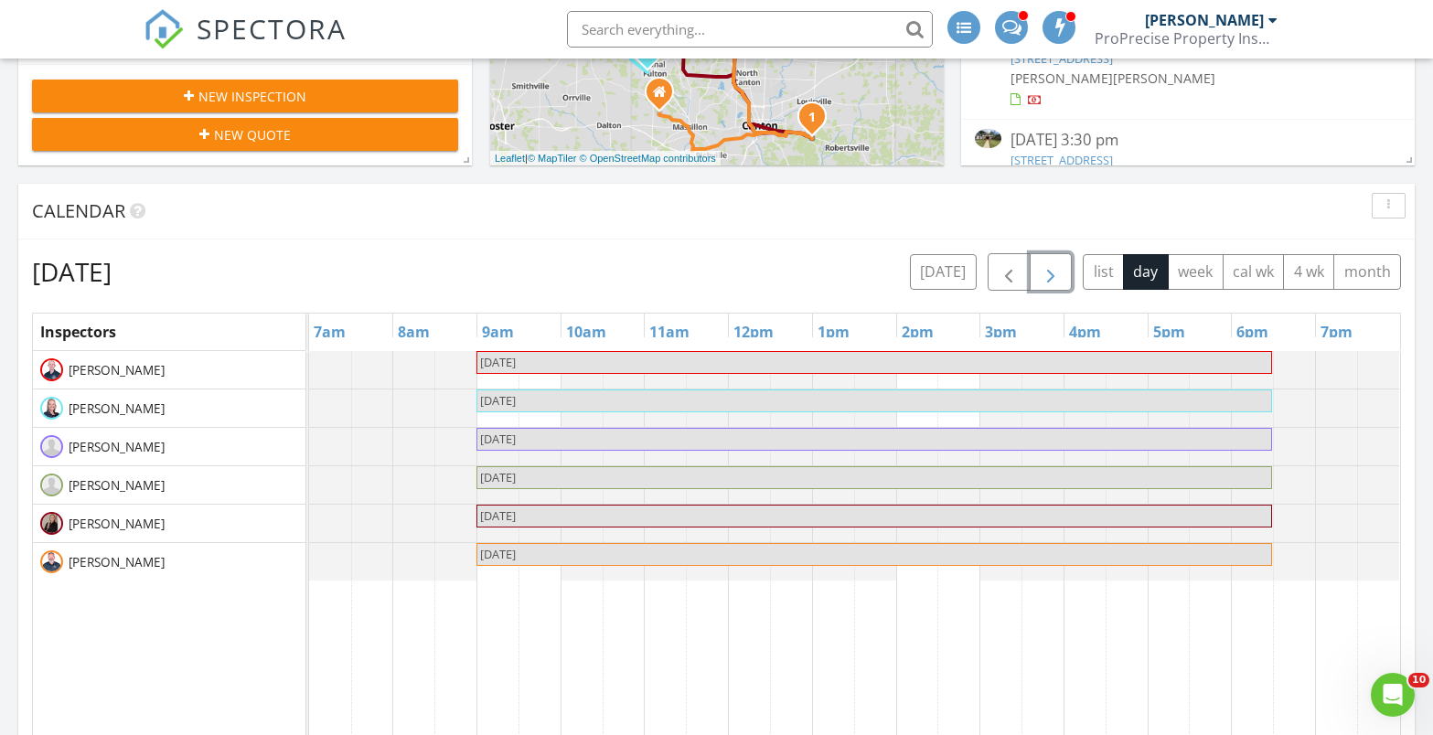
click at [1044, 271] on span "button" at bounding box center [1051, 272] width 22 height 22
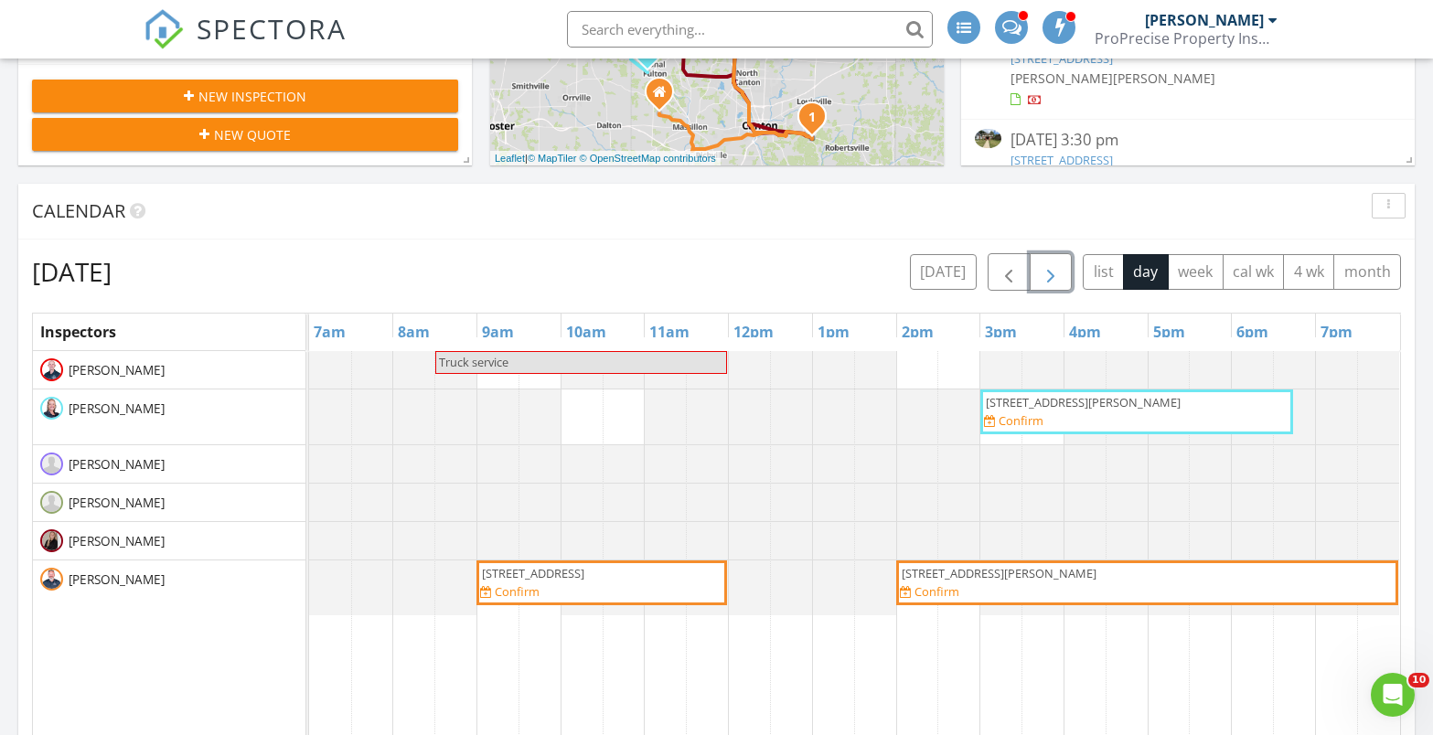
drag, startPoint x: 669, startPoint y: 562, endPoint x: 640, endPoint y: 578, distance: 33.1
click at [584, 578] on span "3732 Golf Course Dr, Norton 44203" at bounding box center [533, 573] width 102 height 16
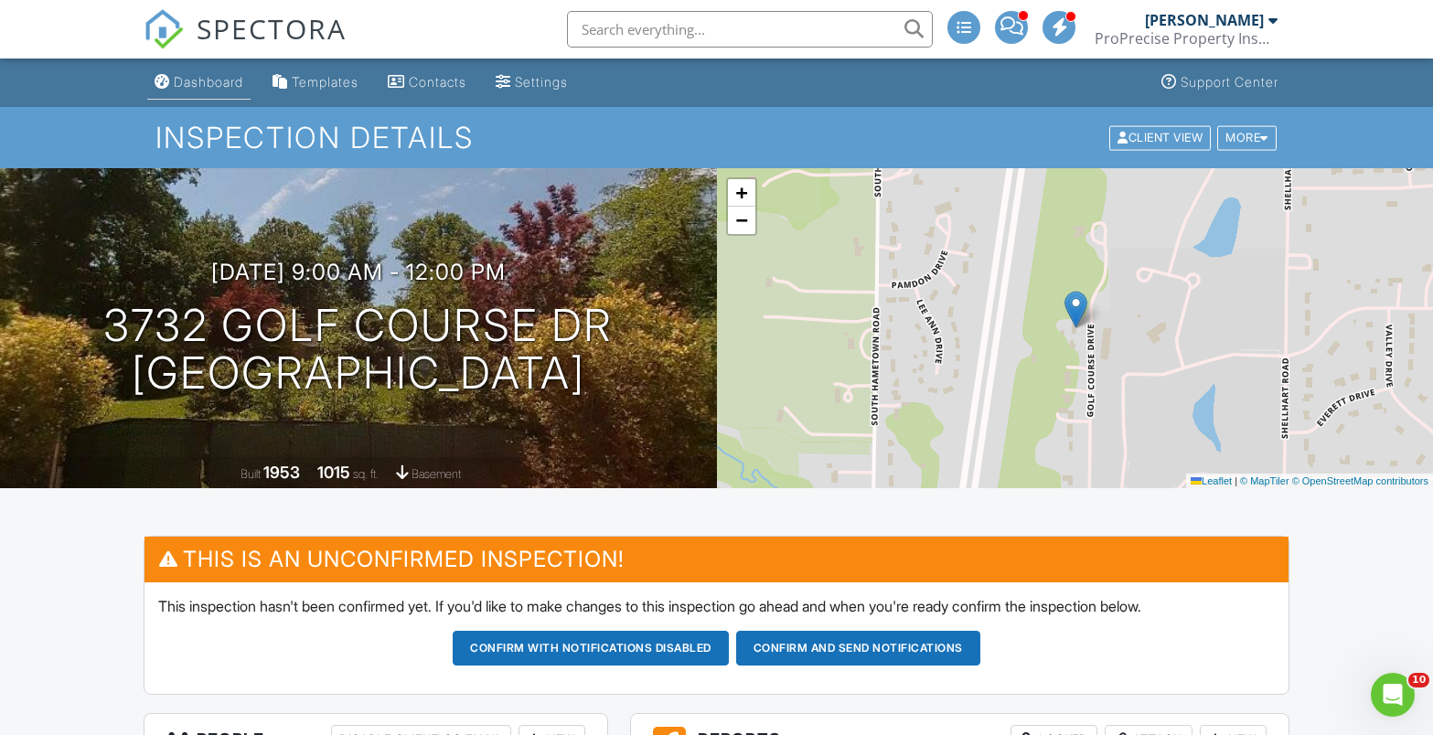
click at [194, 84] on div "Dashboard" at bounding box center [208, 82] width 69 height 16
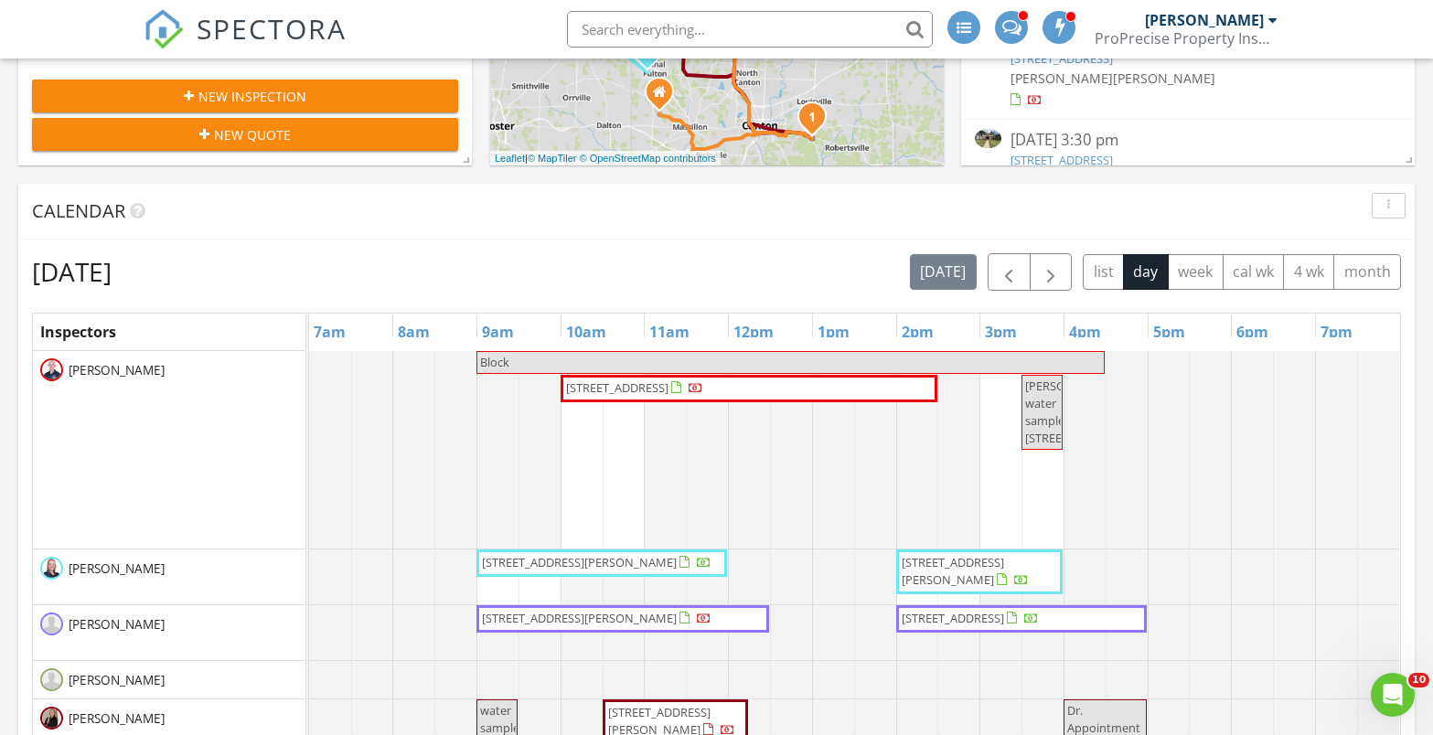
scroll to position [823, 0]
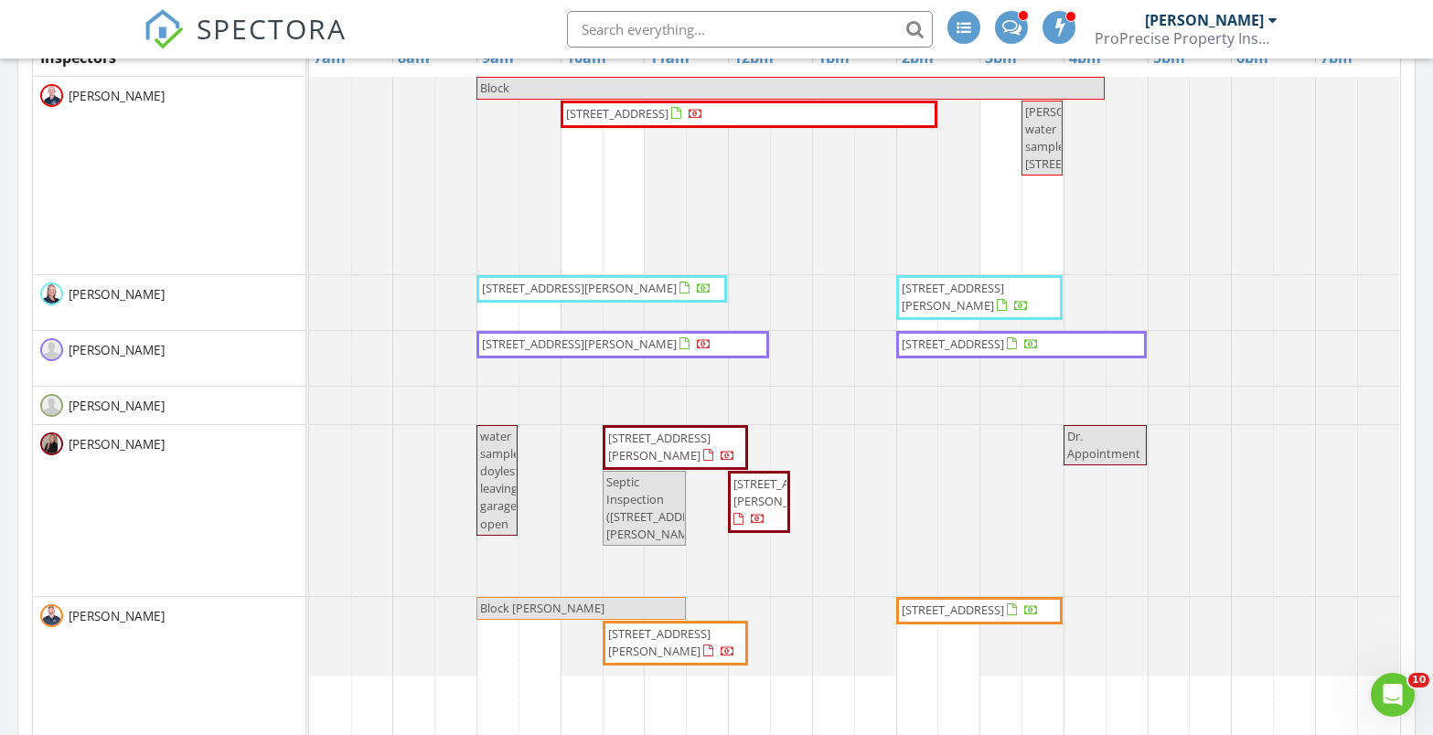
click at [967, 614] on span "16193 Emerald Pt Dr, Middleburg Heights 44130" at bounding box center [953, 610] width 102 height 16
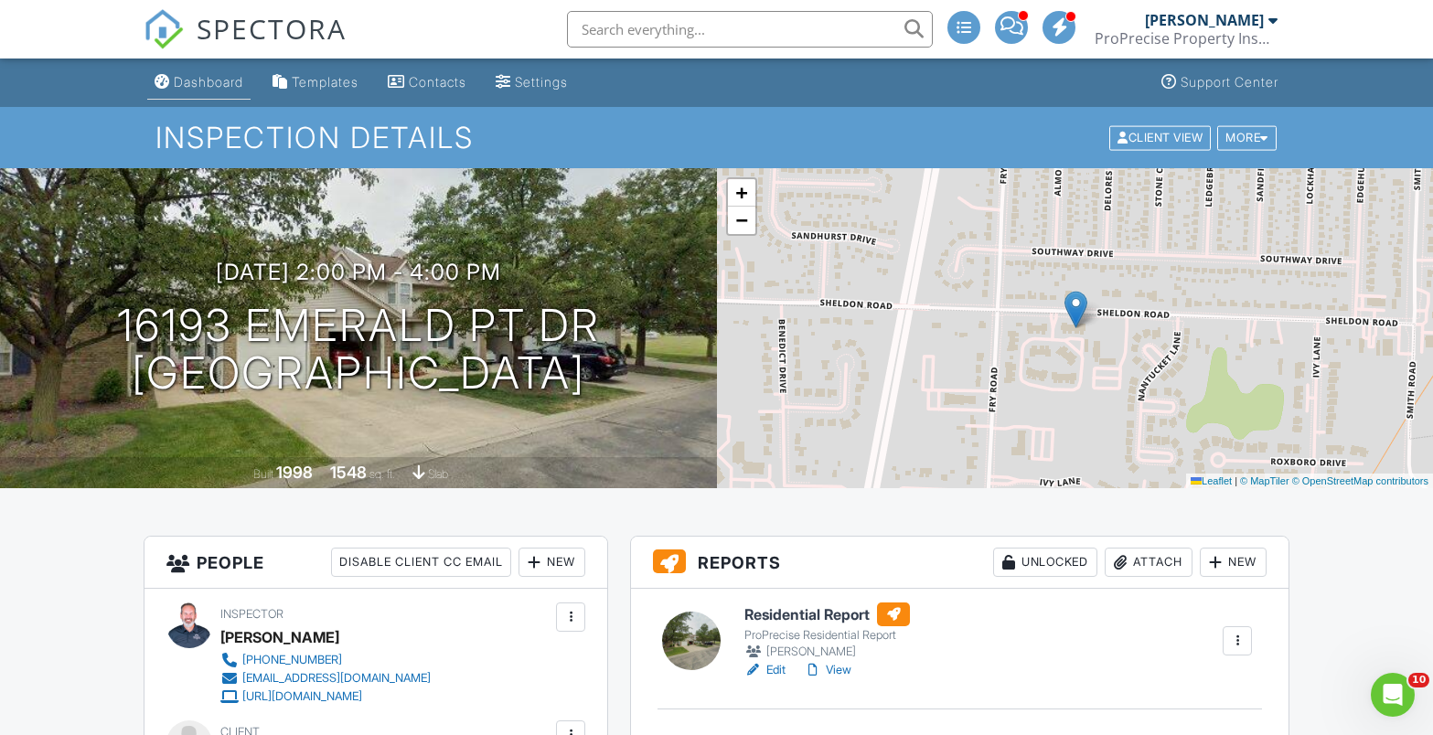
click at [175, 80] on div "Dashboard" at bounding box center [208, 82] width 69 height 16
click at [0, 0] on div at bounding box center [0, 0] width 0 height 0
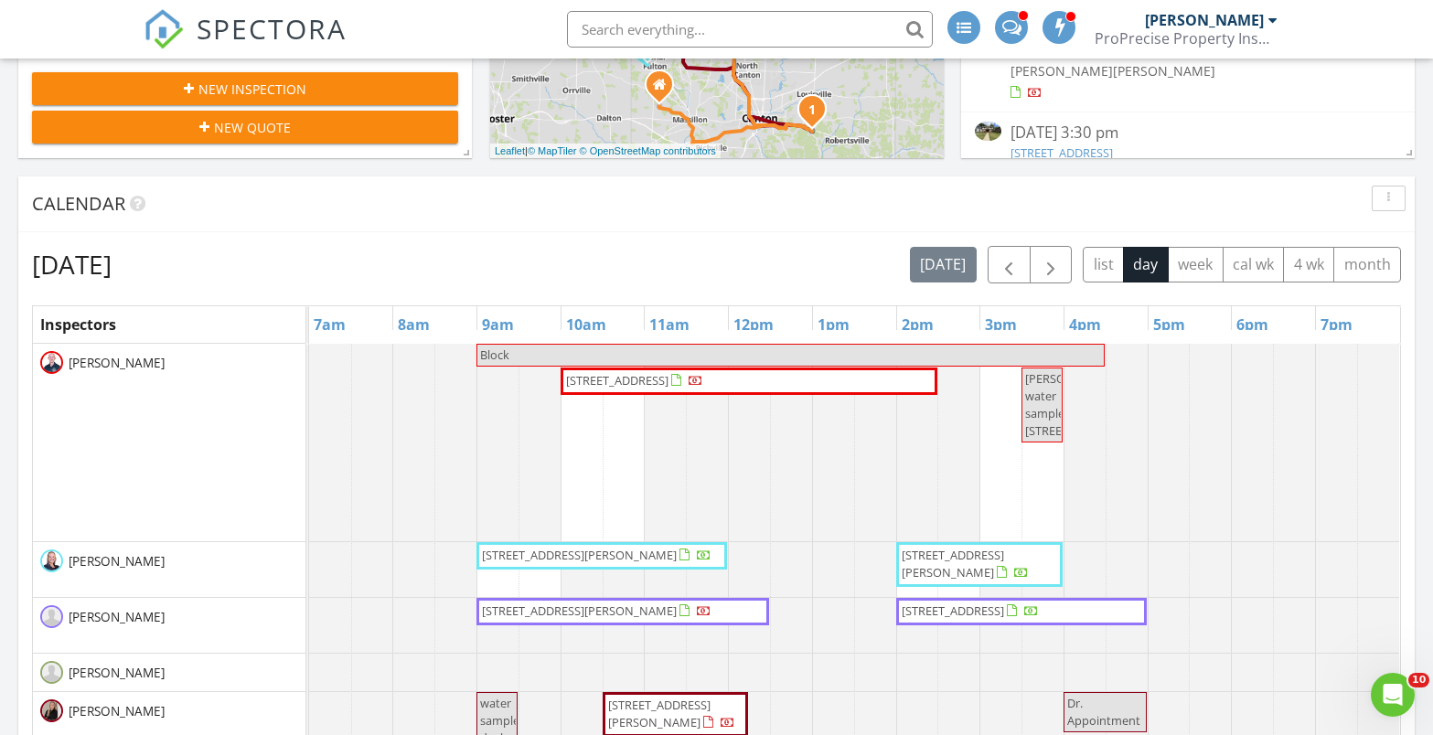
scroll to position [549, 0]
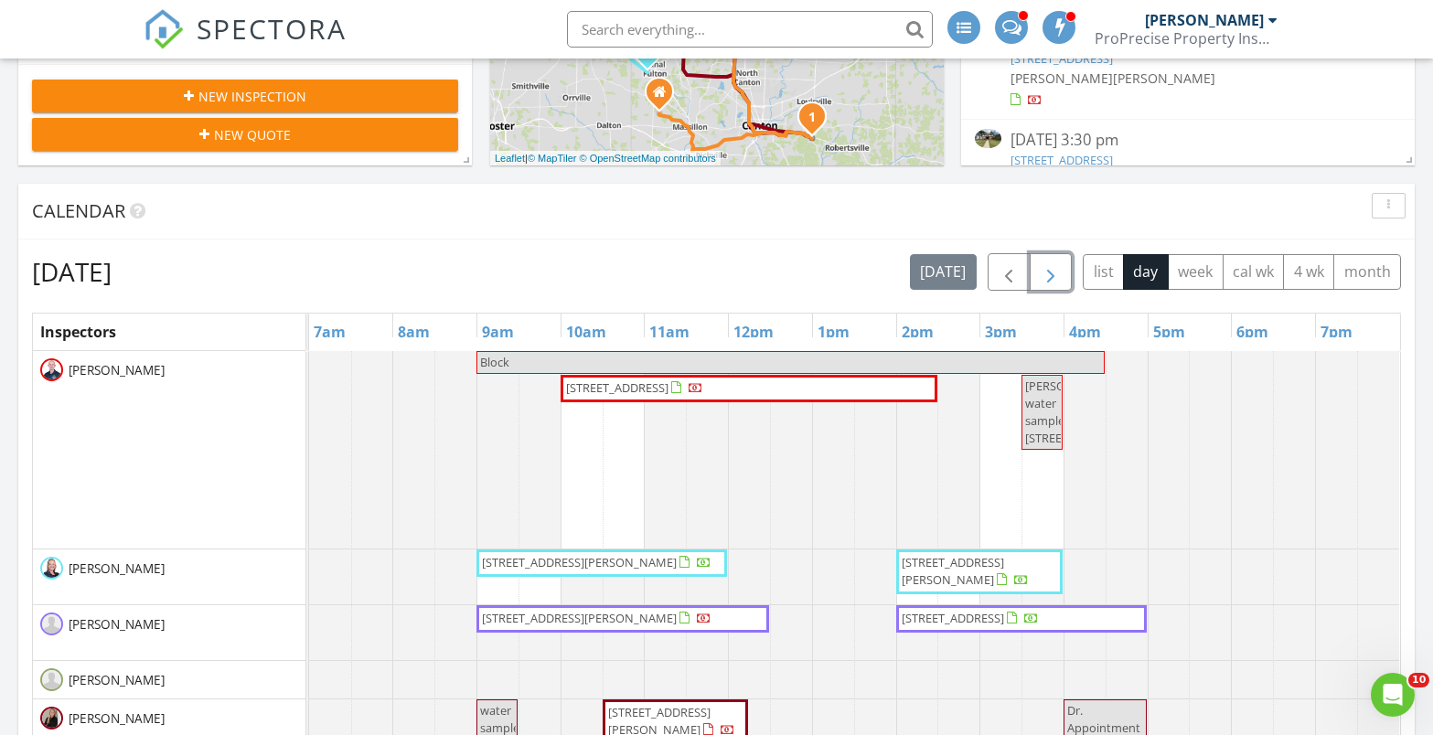
click at [1064, 275] on button "button" at bounding box center [1051, 271] width 43 height 37
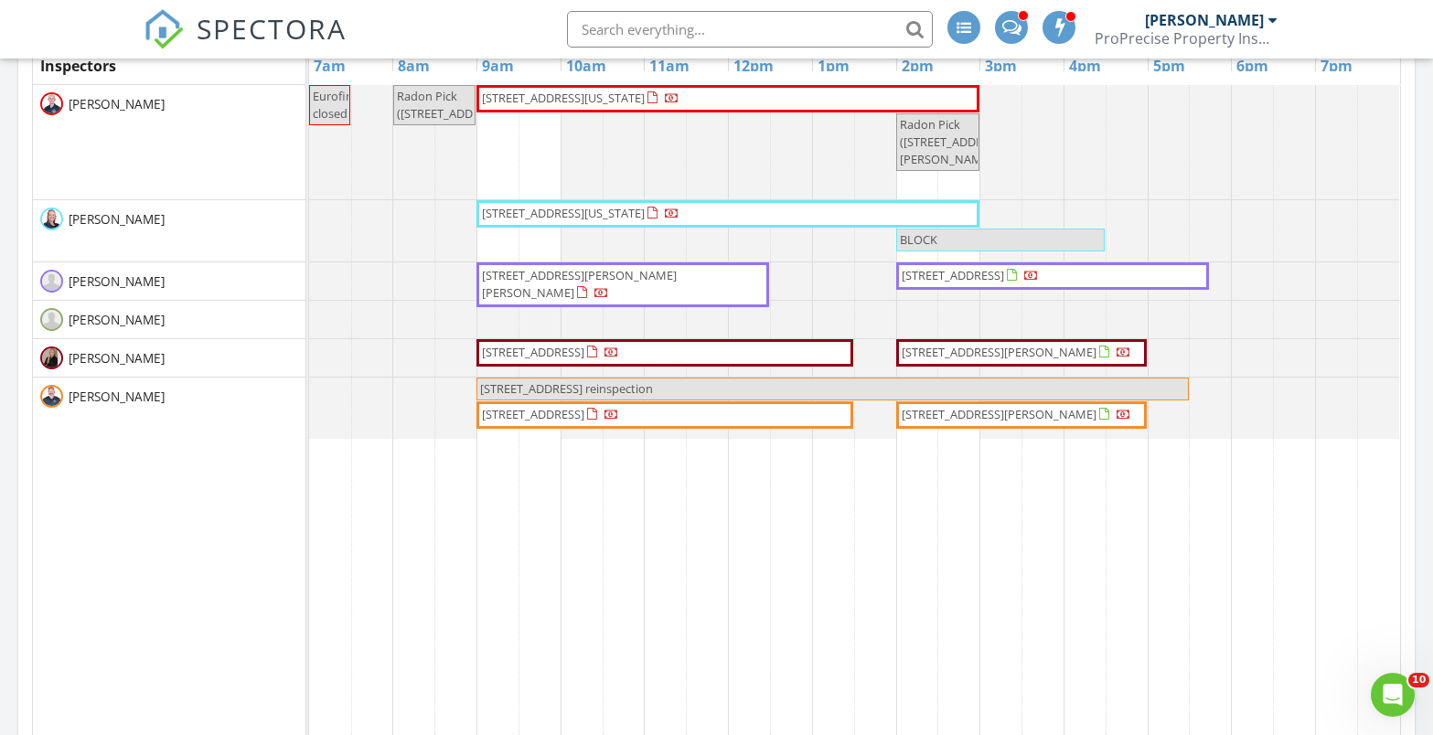
scroll to position [823, 0]
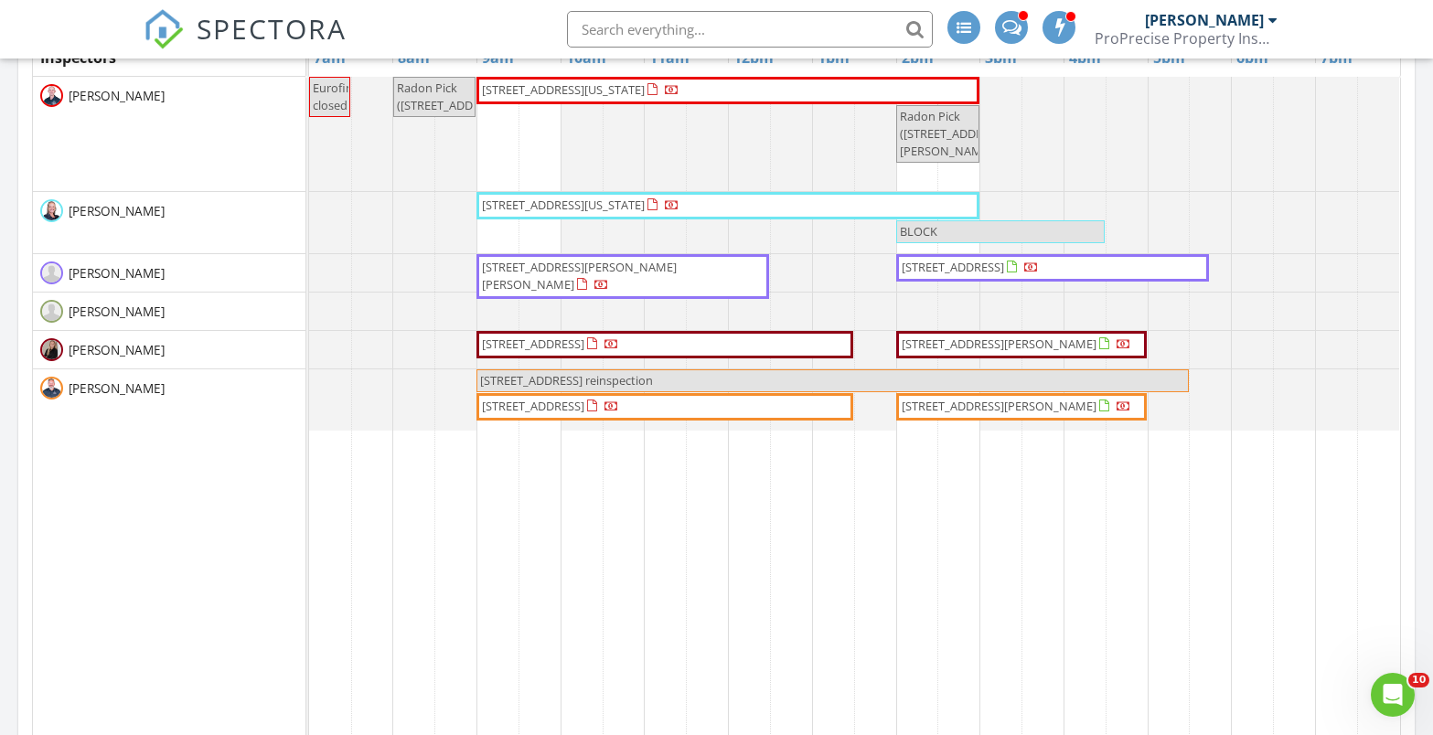
click at [814, 405] on span "12550 Doylestown Rd, Rittman 44270" at bounding box center [664, 407] width 369 height 18
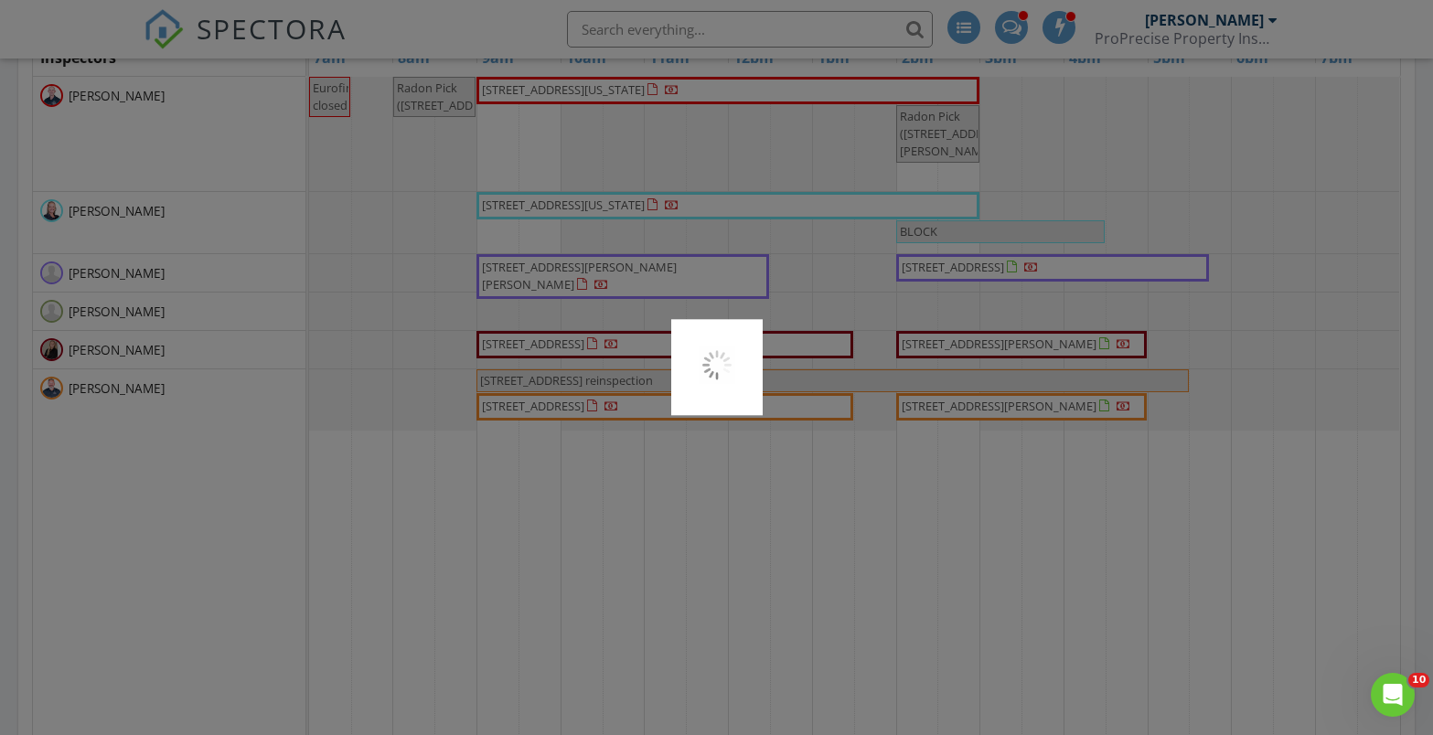
click at [814, 405] on div at bounding box center [716, 367] width 1433 height 735
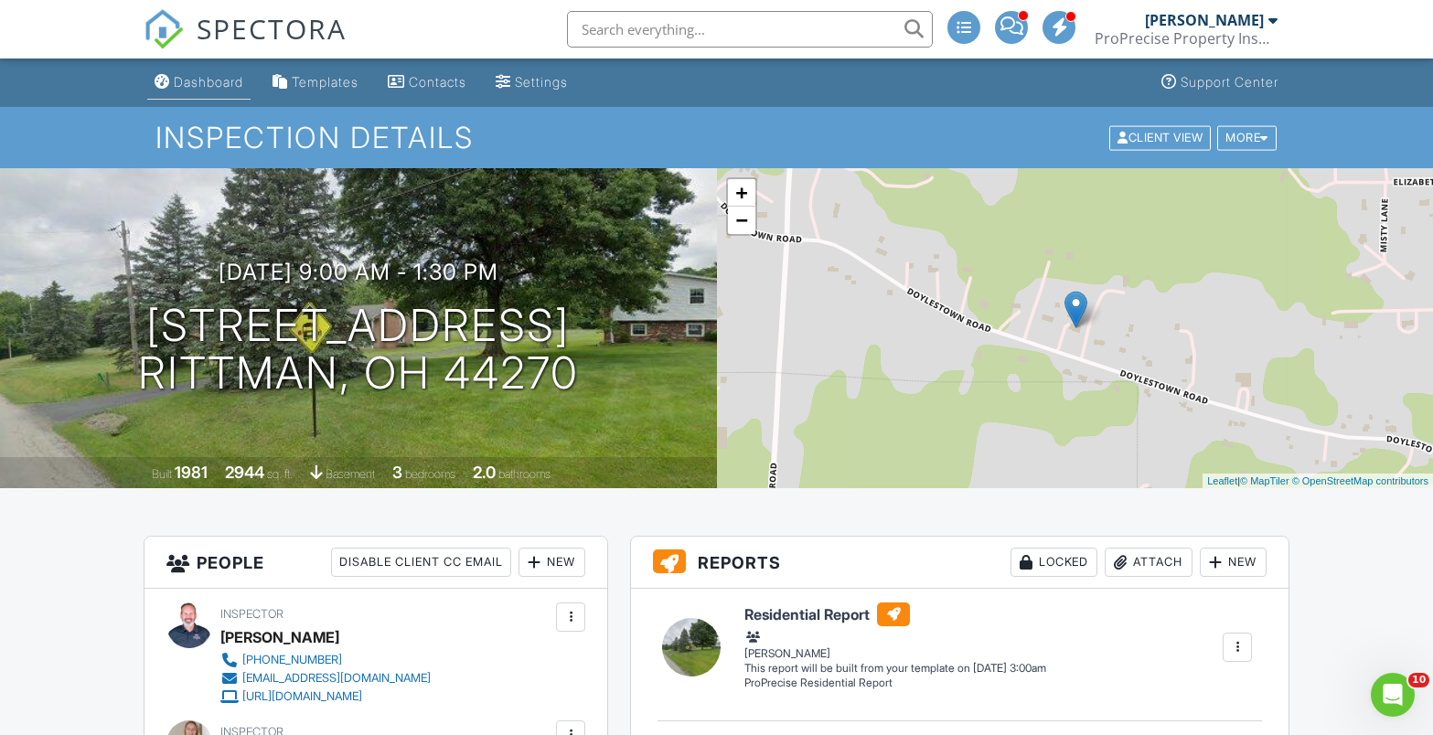
click at [229, 76] on div "Dashboard" at bounding box center [208, 82] width 69 height 16
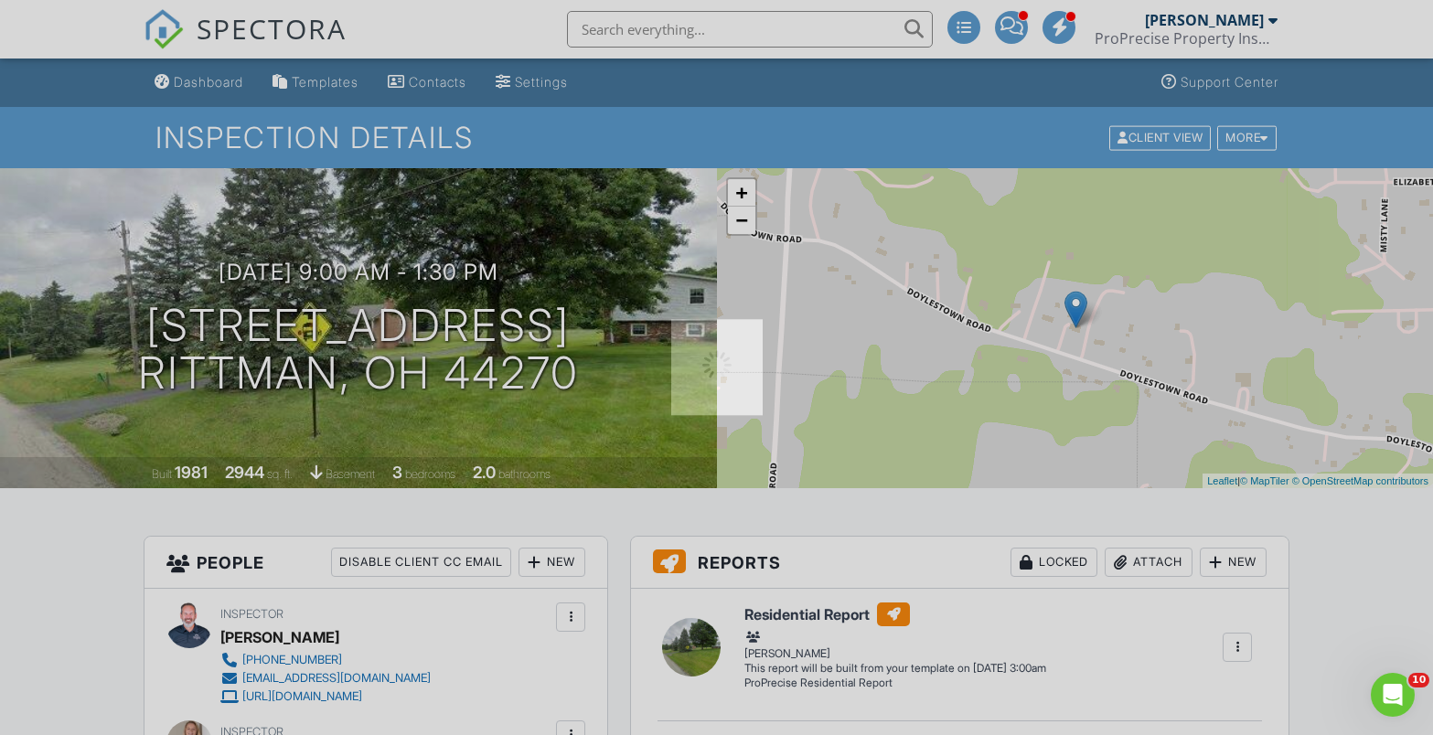
click at [229, 76] on div at bounding box center [716, 367] width 1433 height 735
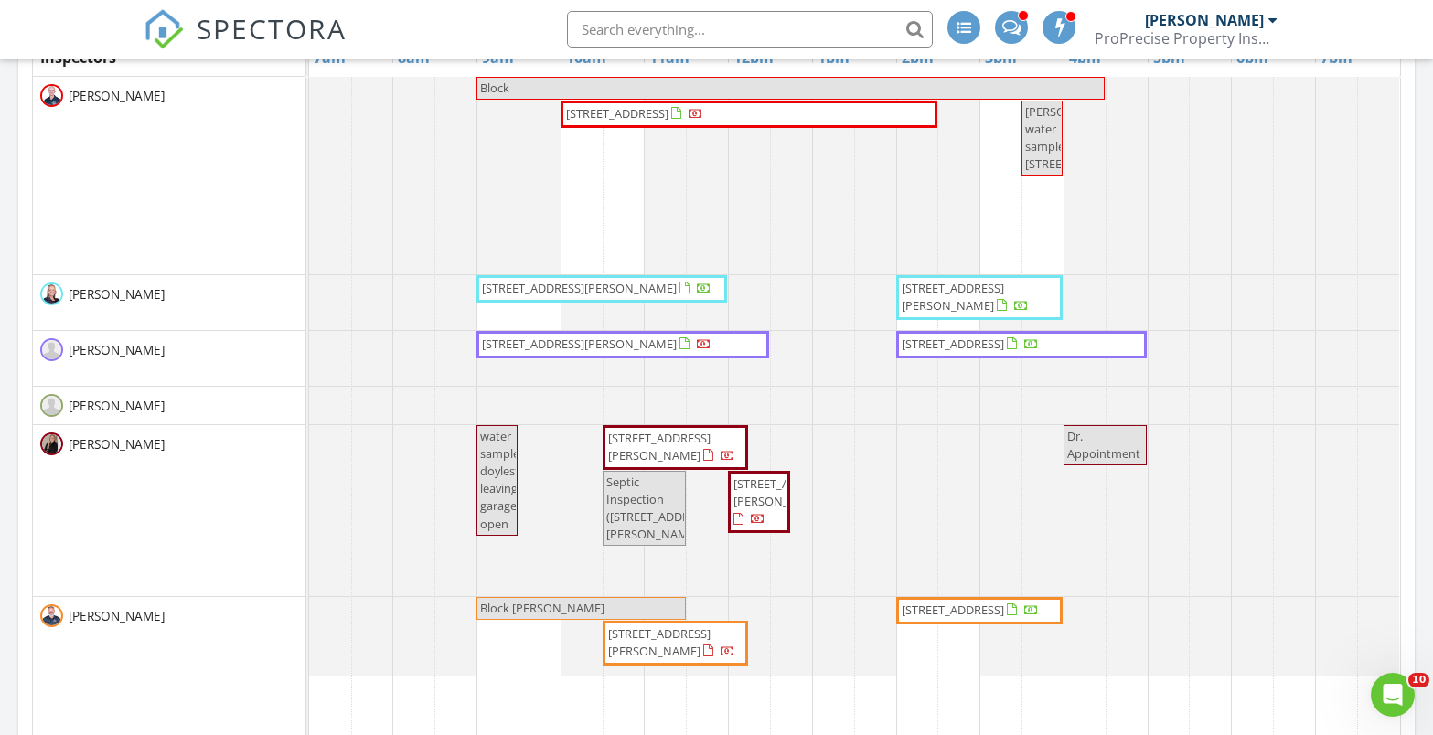
click at [498, 476] on span "water samples doylestown leaving garage open" at bounding box center [511, 480] width 63 height 104
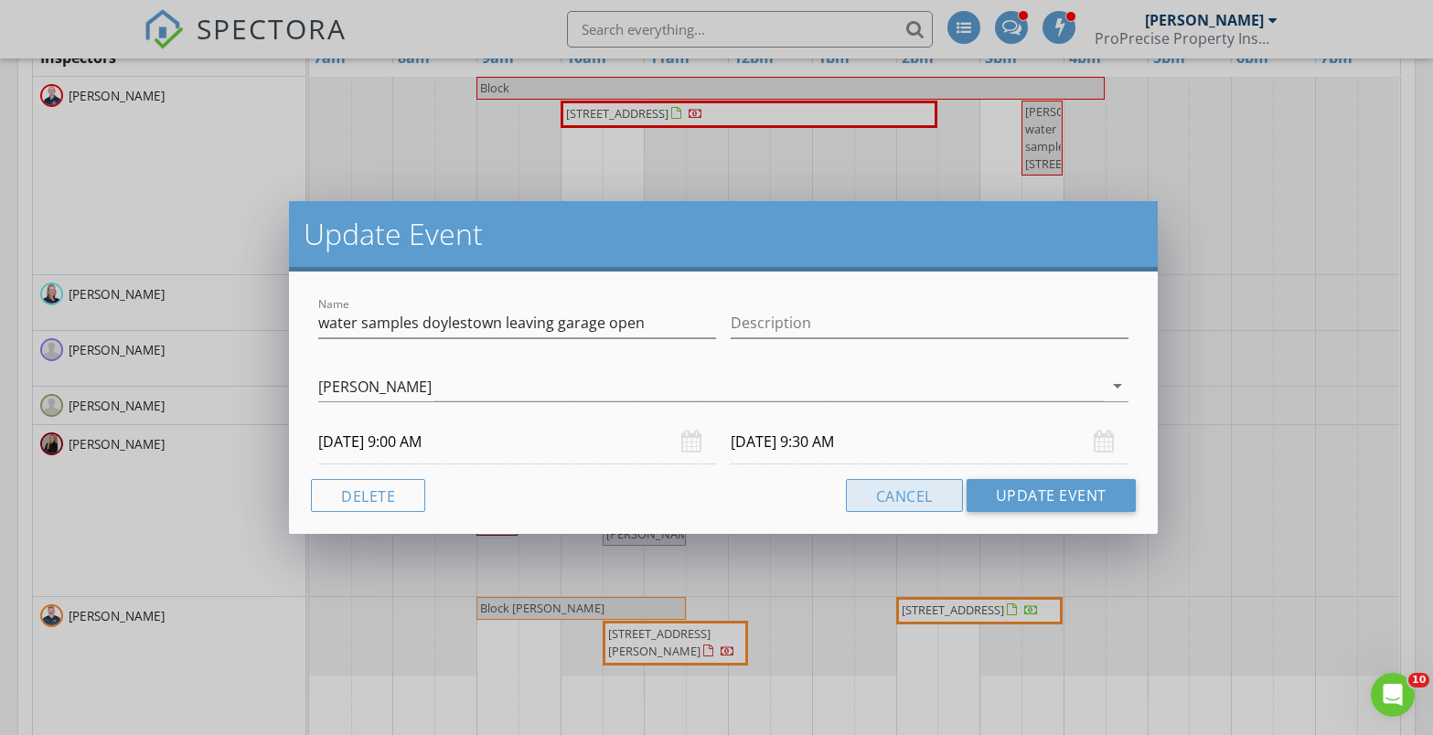
click at [890, 499] on button "Cancel" at bounding box center [904, 495] width 117 height 33
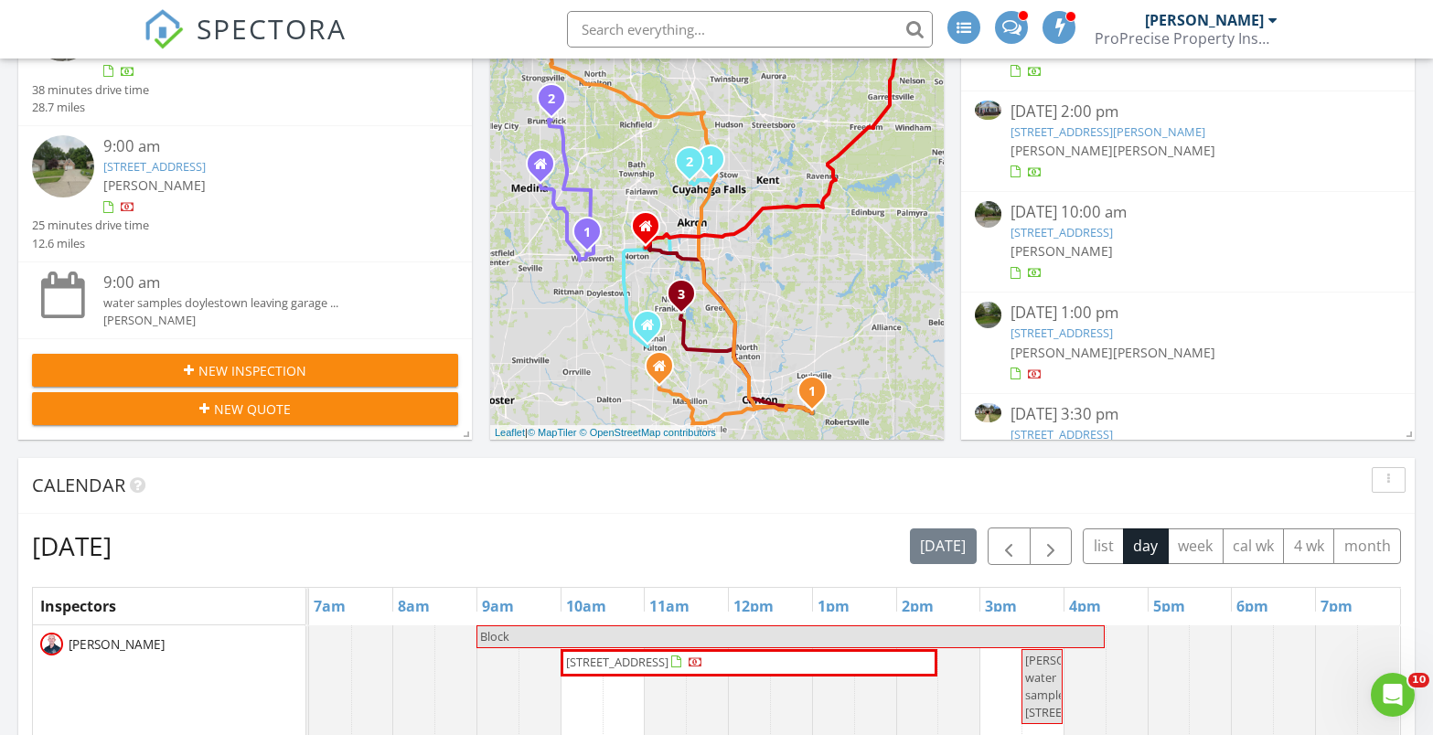
scroll to position [549, 0]
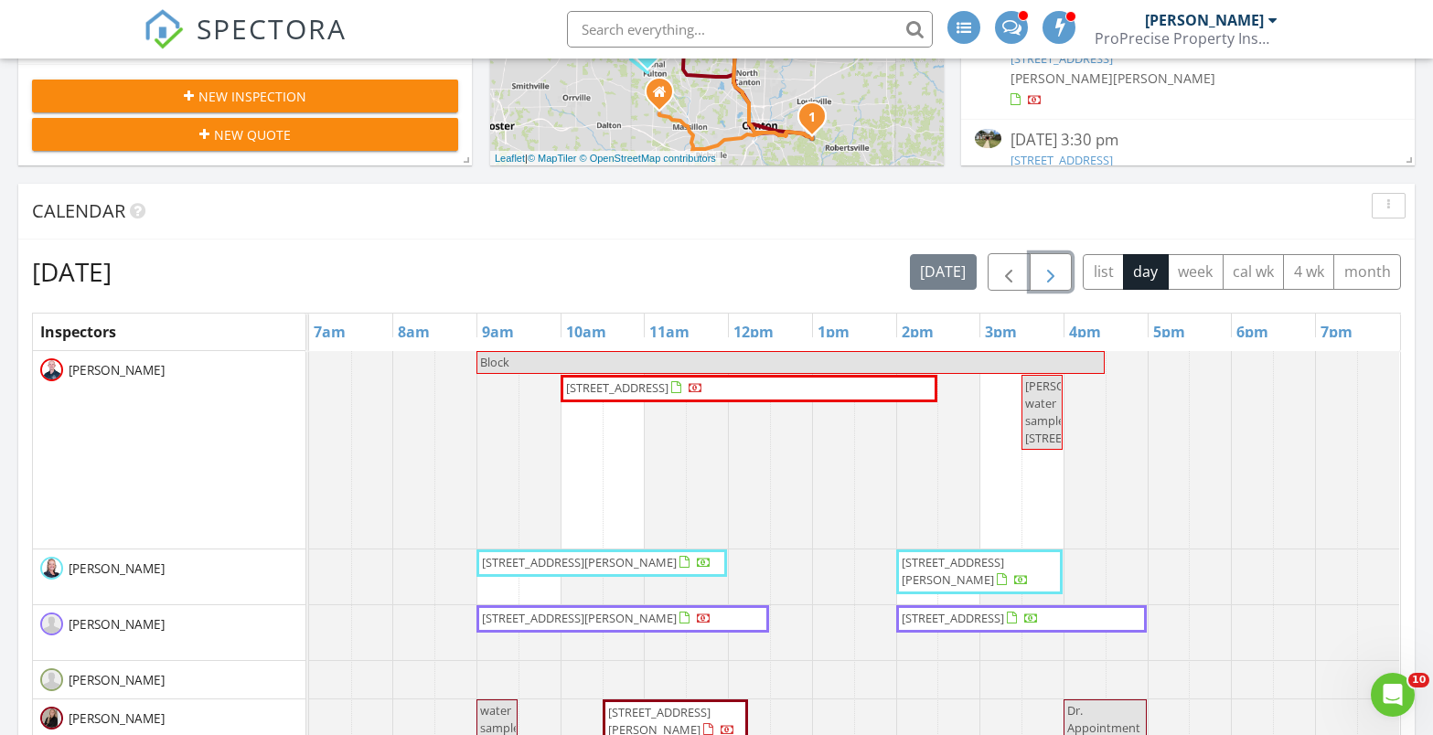
click at [1061, 282] on span "button" at bounding box center [1051, 272] width 22 height 22
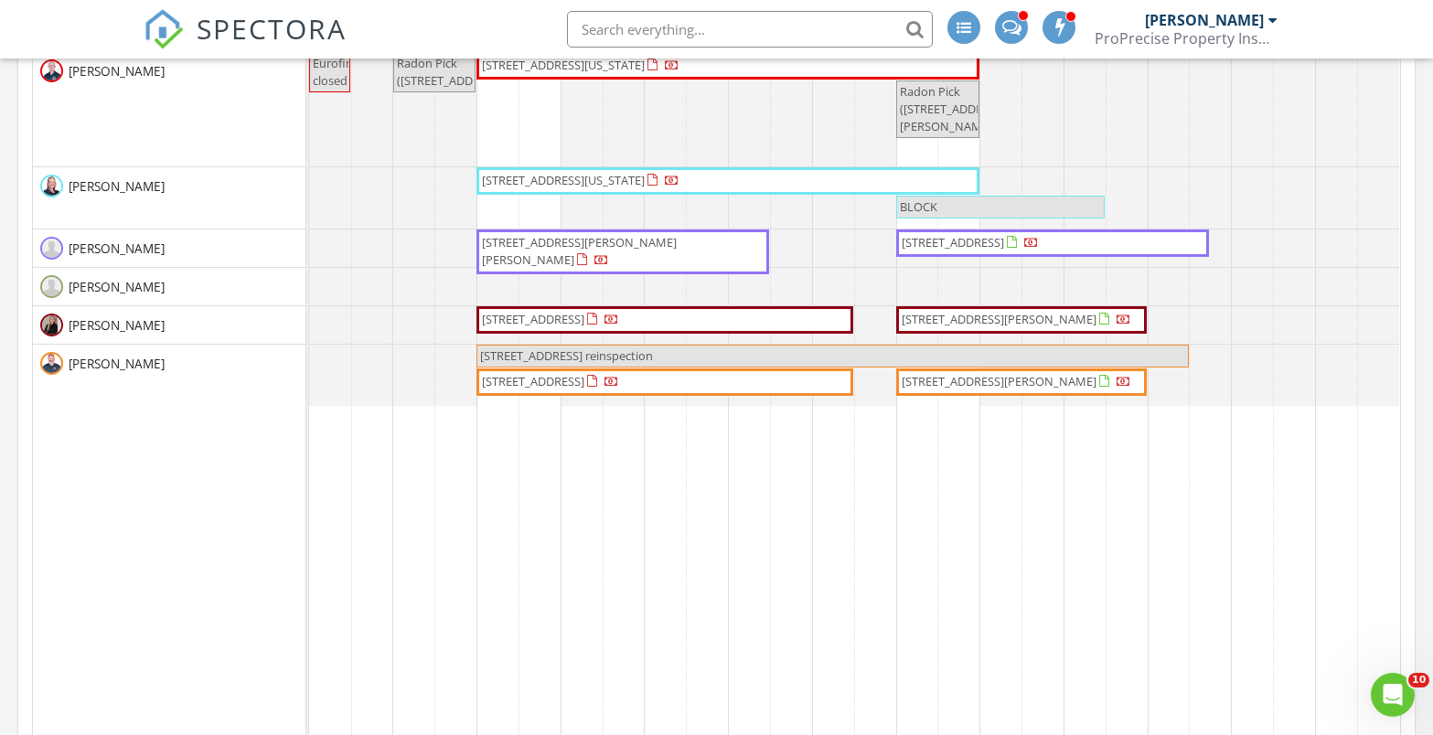
scroll to position [823, 0]
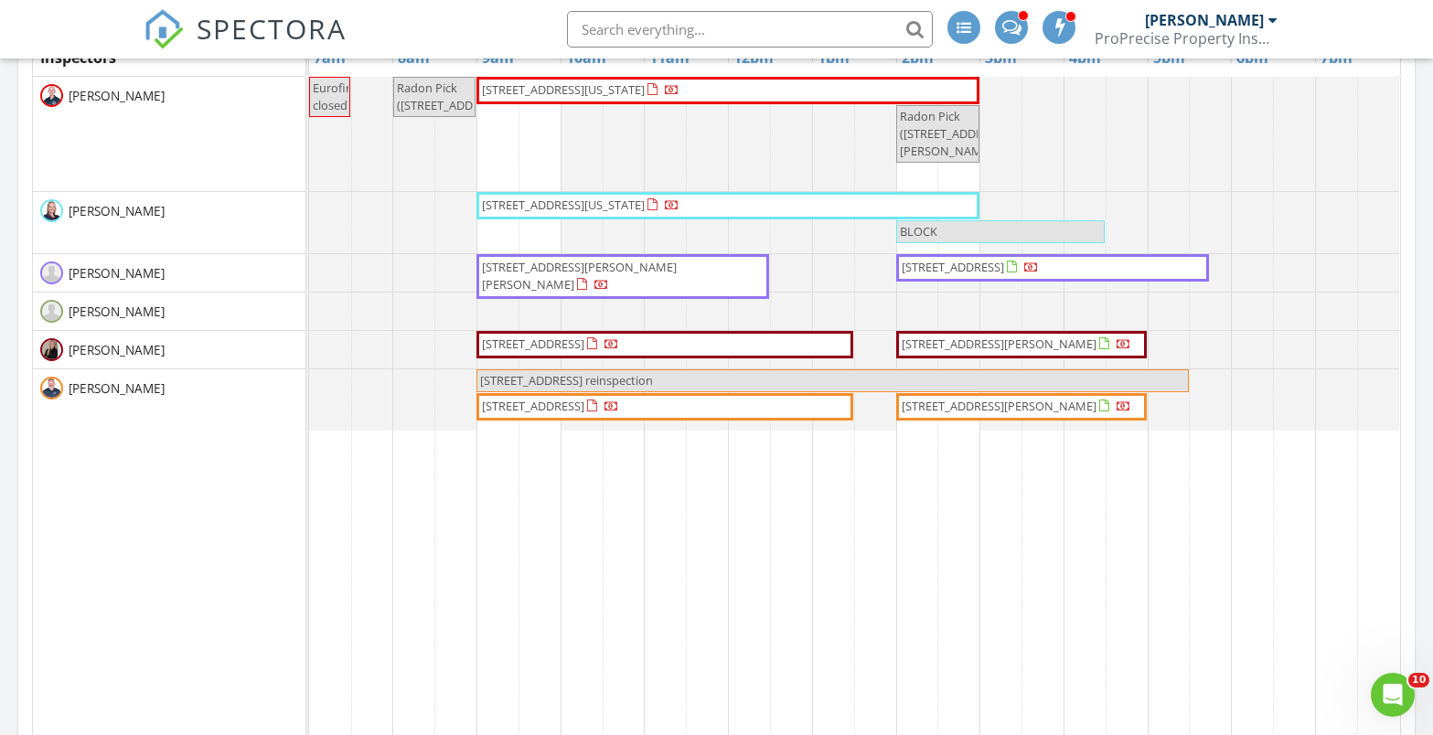
click at [990, 405] on span "944 Bey Rd, Akron 44312" at bounding box center [999, 406] width 195 height 16
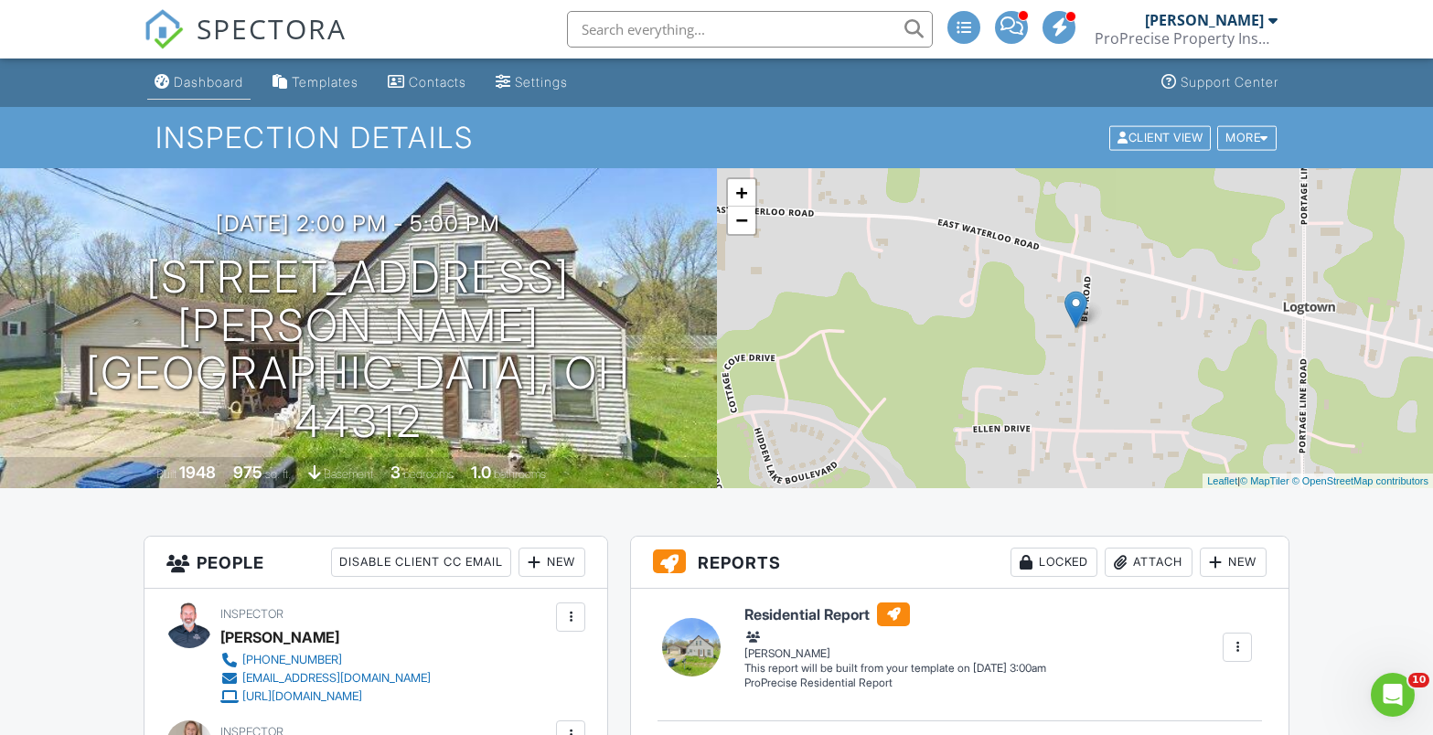
click at [231, 91] on link "Dashboard" at bounding box center [198, 83] width 103 height 34
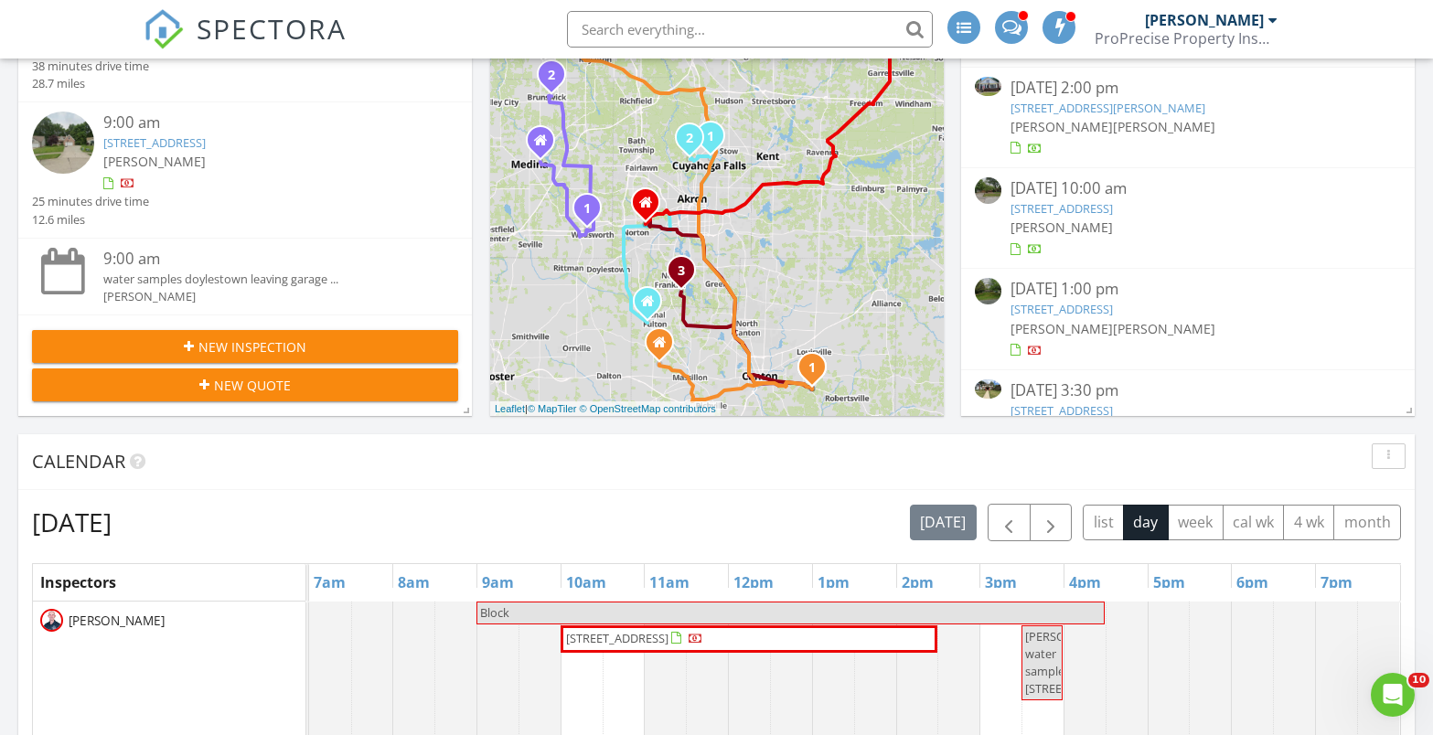
scroll to position [274, 0]
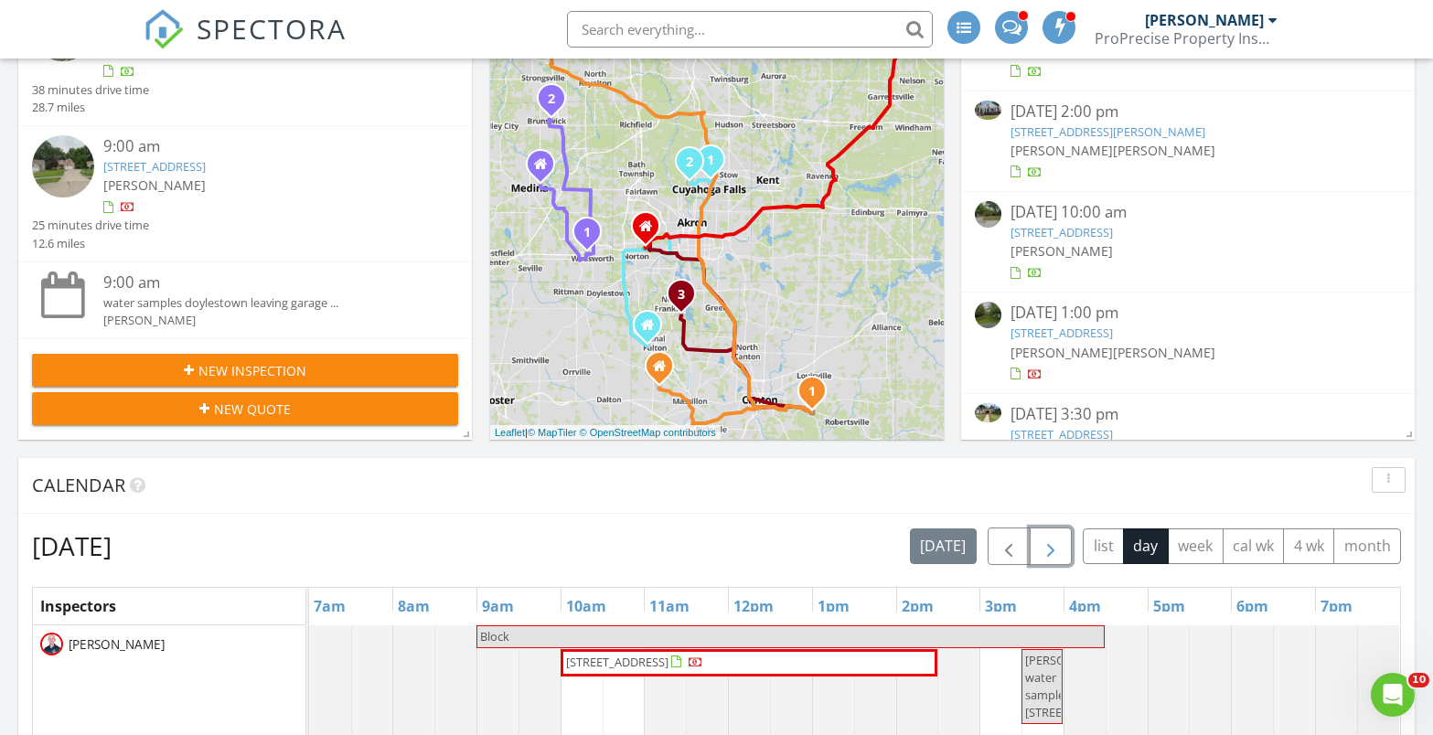
click at [1051, 545] on span "button" at bounding box center [1051, 547] width 22 height 22
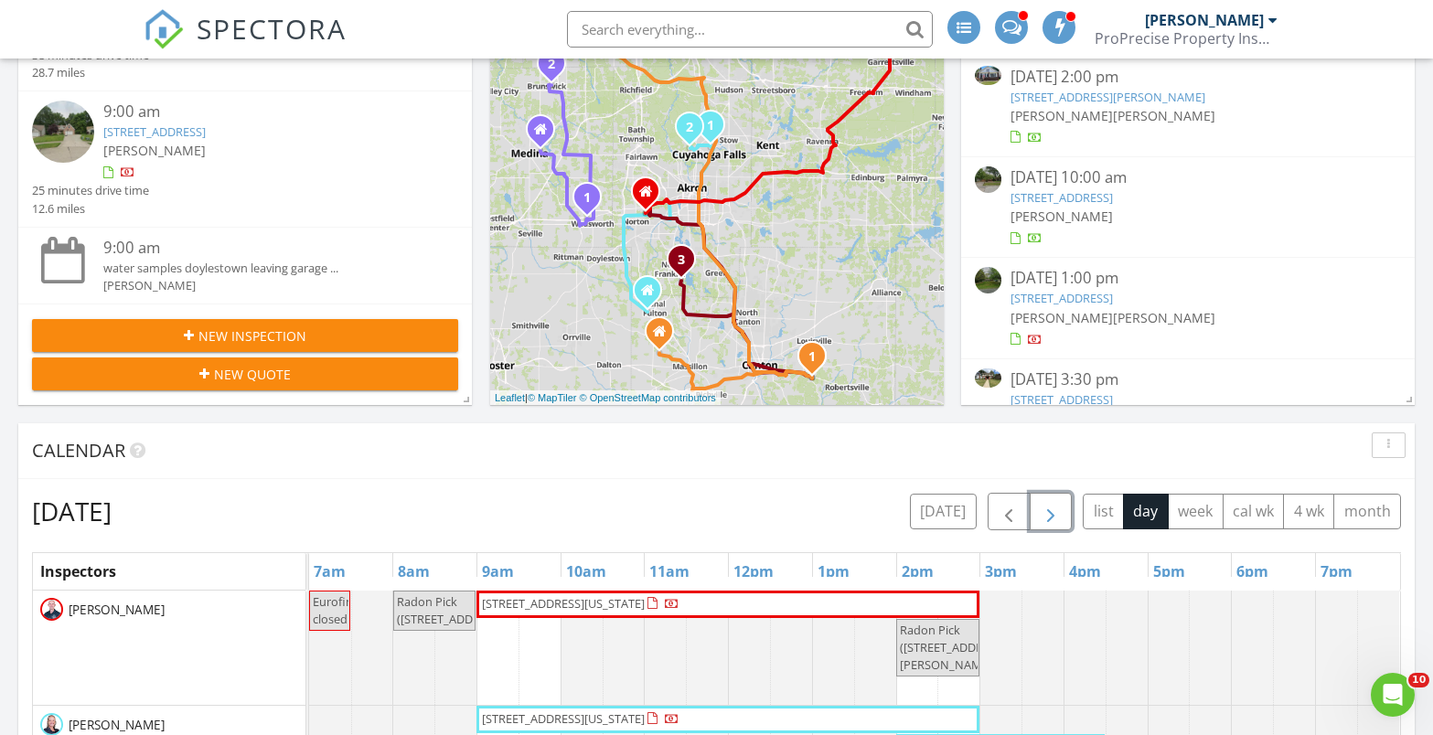
scroll to position [823, 0]
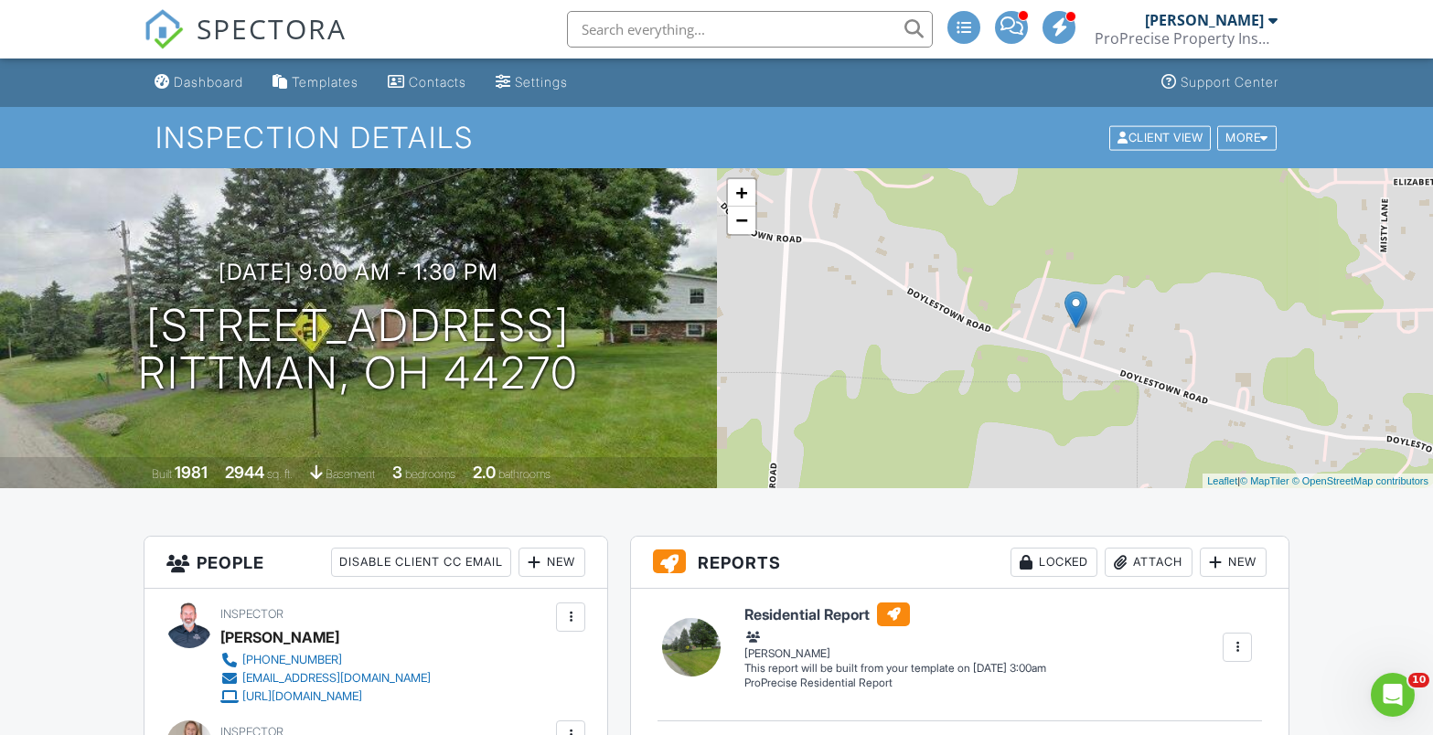
click at [194, 82] on div "Dashboard" at bounding box center [208, 82] width 69 height 16
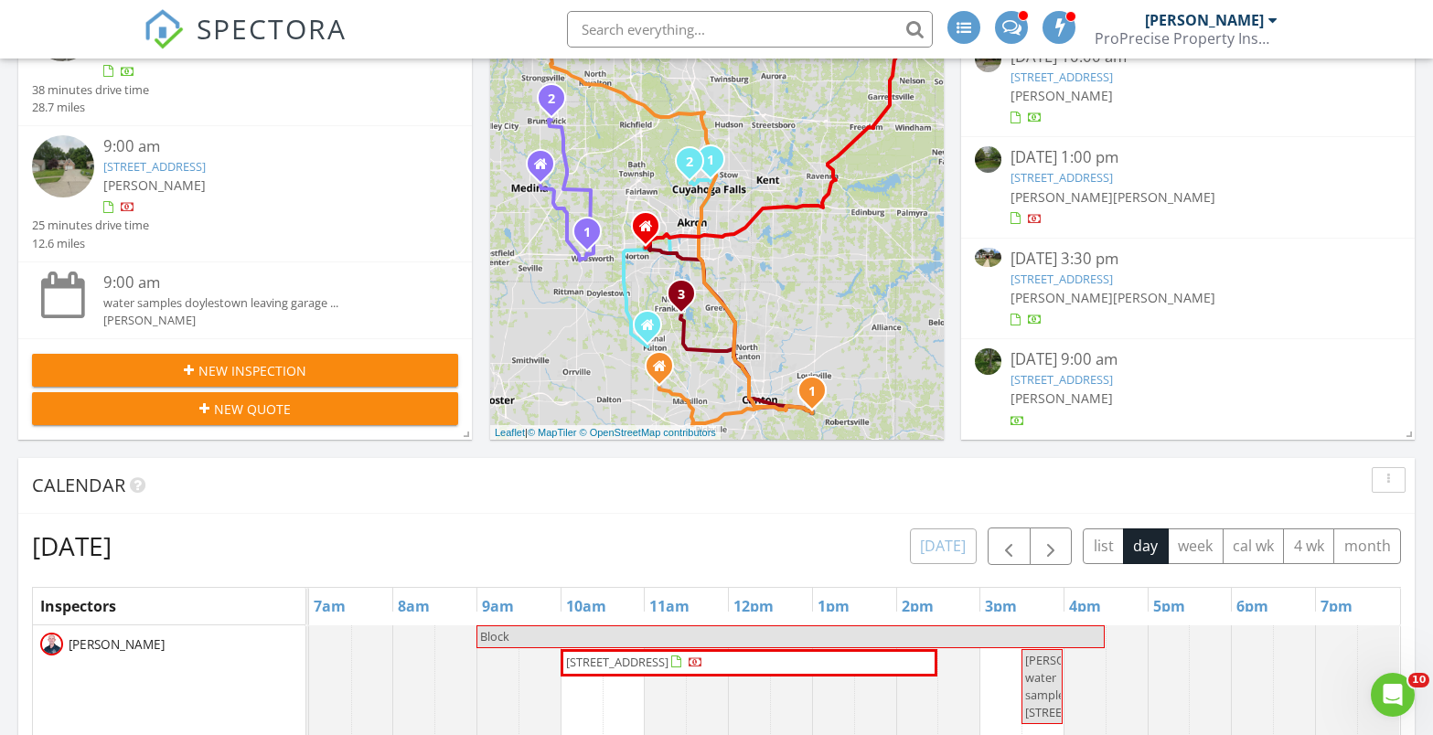
scroll to position [549, 0]
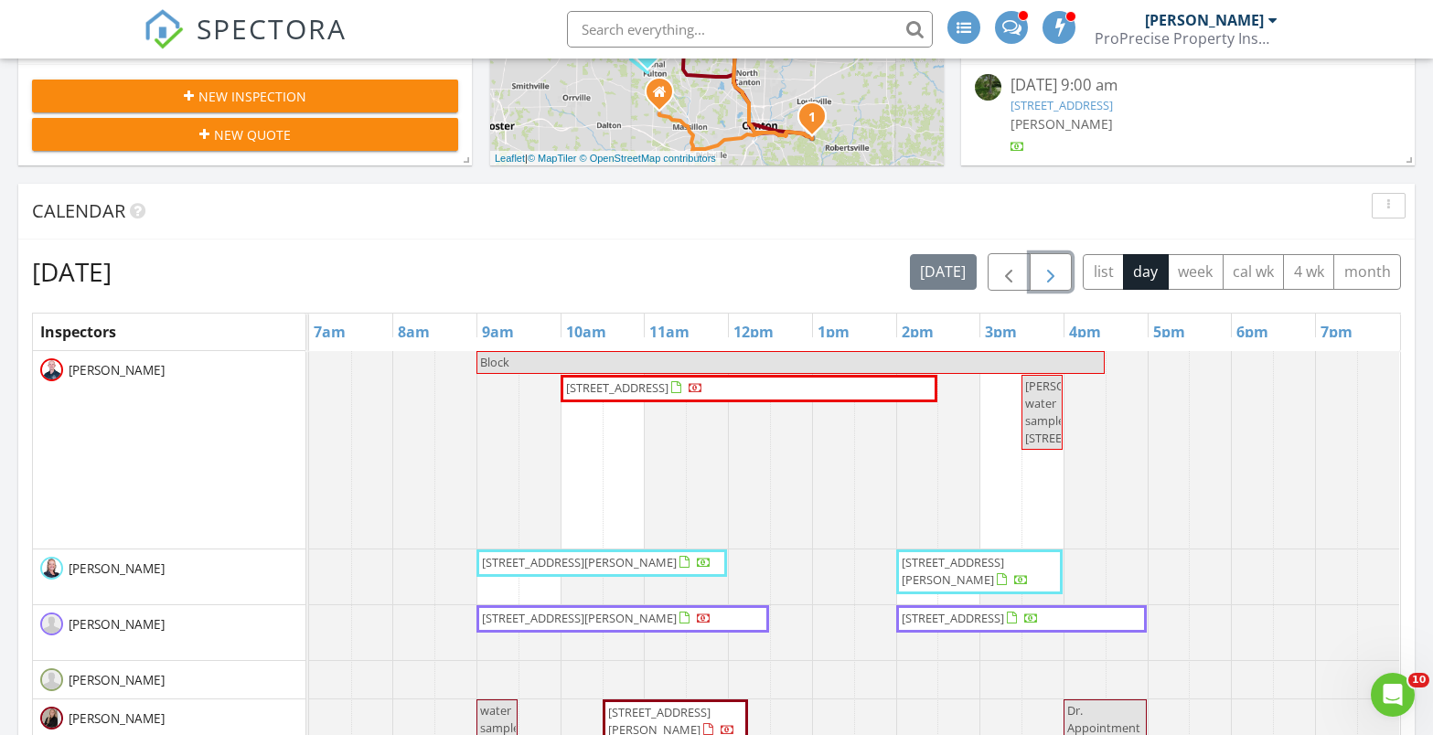
click at [1060, 262] on span "button" at bounding box center [1051, 272] width 22 height 22
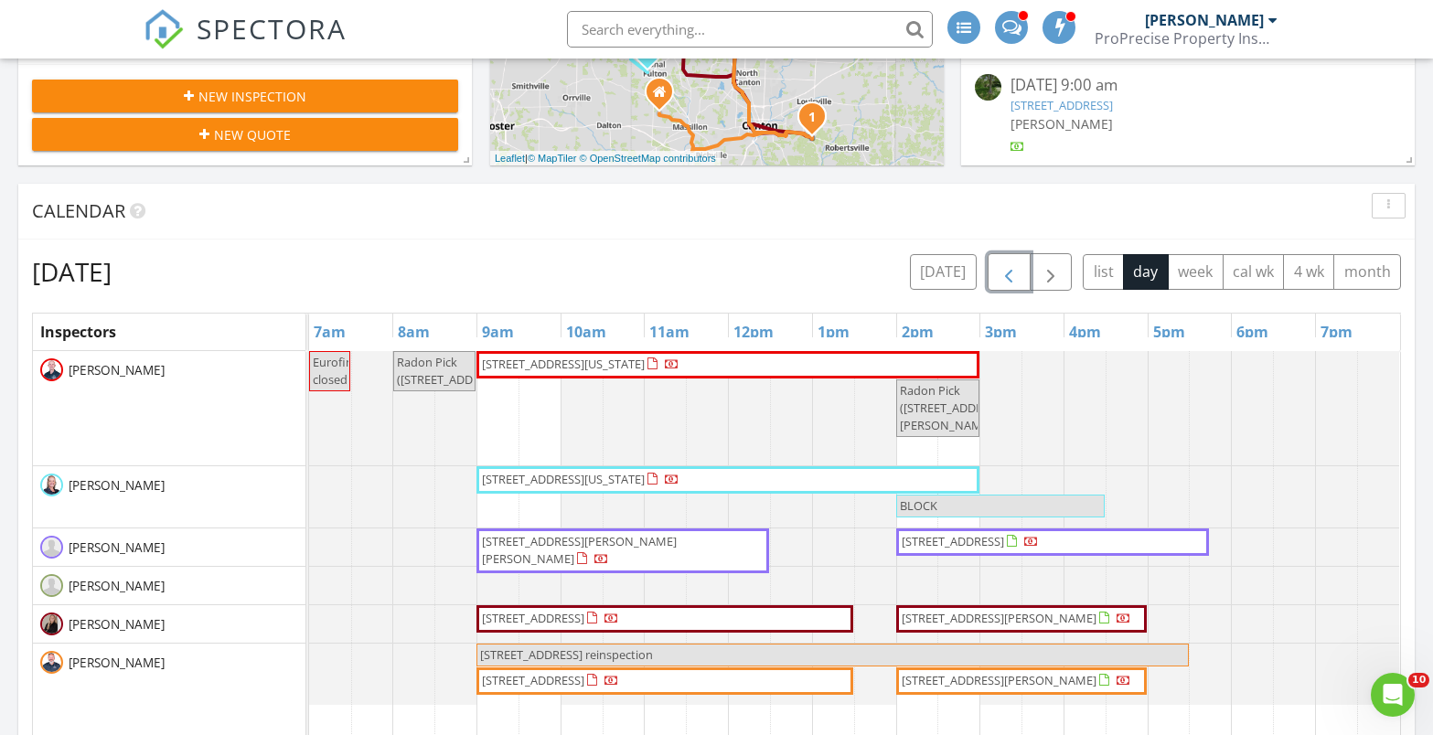
click at [1018, 261] on span "button" at bounding box center [1009, 272] width 22 height 22
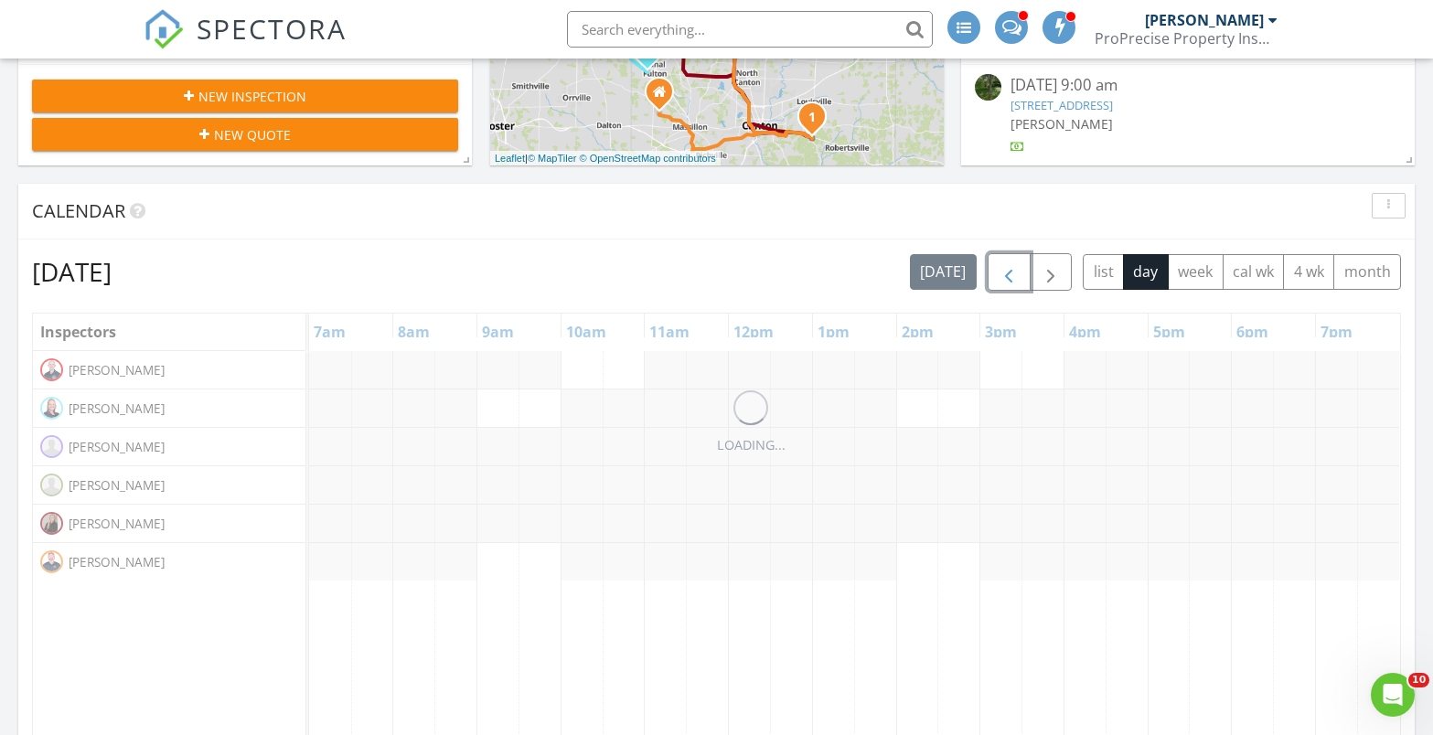
click at [1018, 261] on span "button" at bounding box center [1009, 272] width 22 height 22
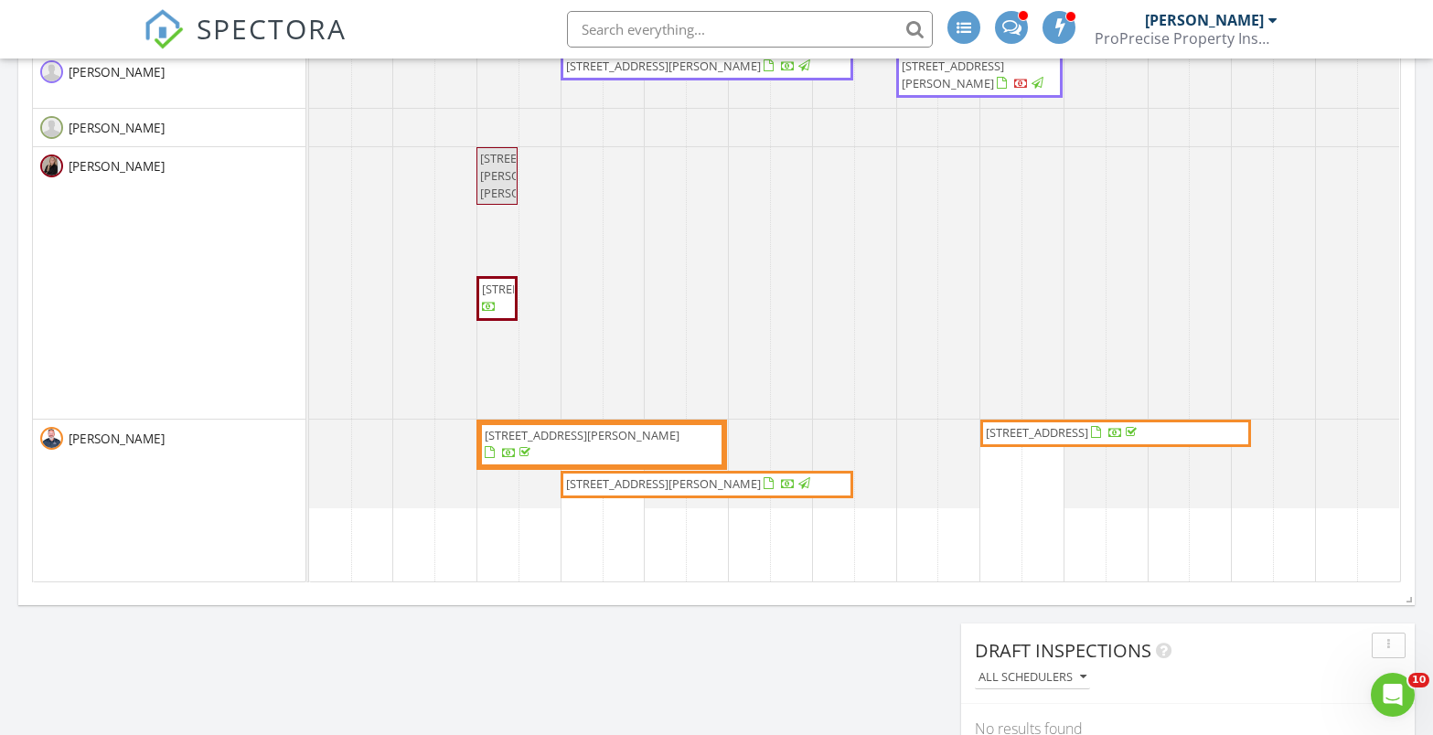
scroll to position [1097, 0]
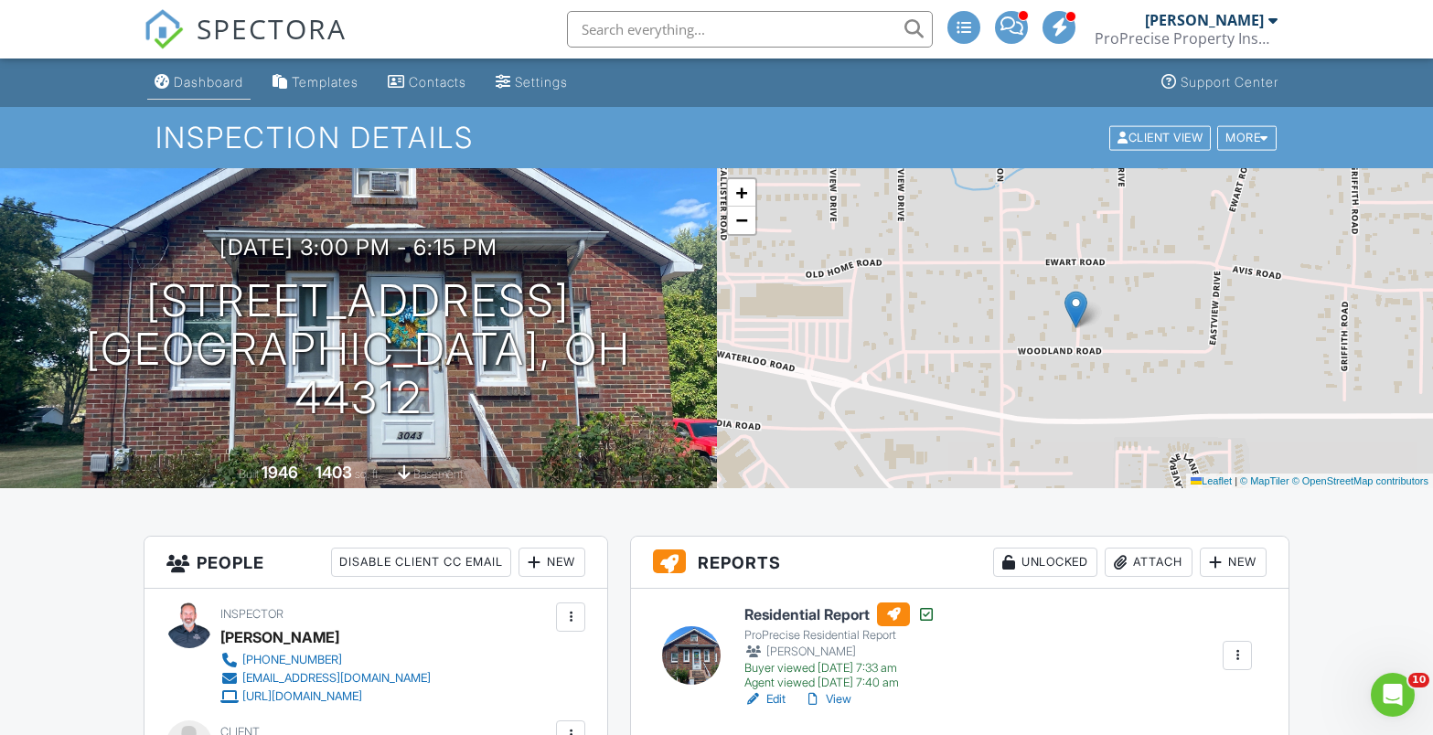
click at [211, 78] on div "Dashboard" at bounding box center [208, 82] width 69 height 16
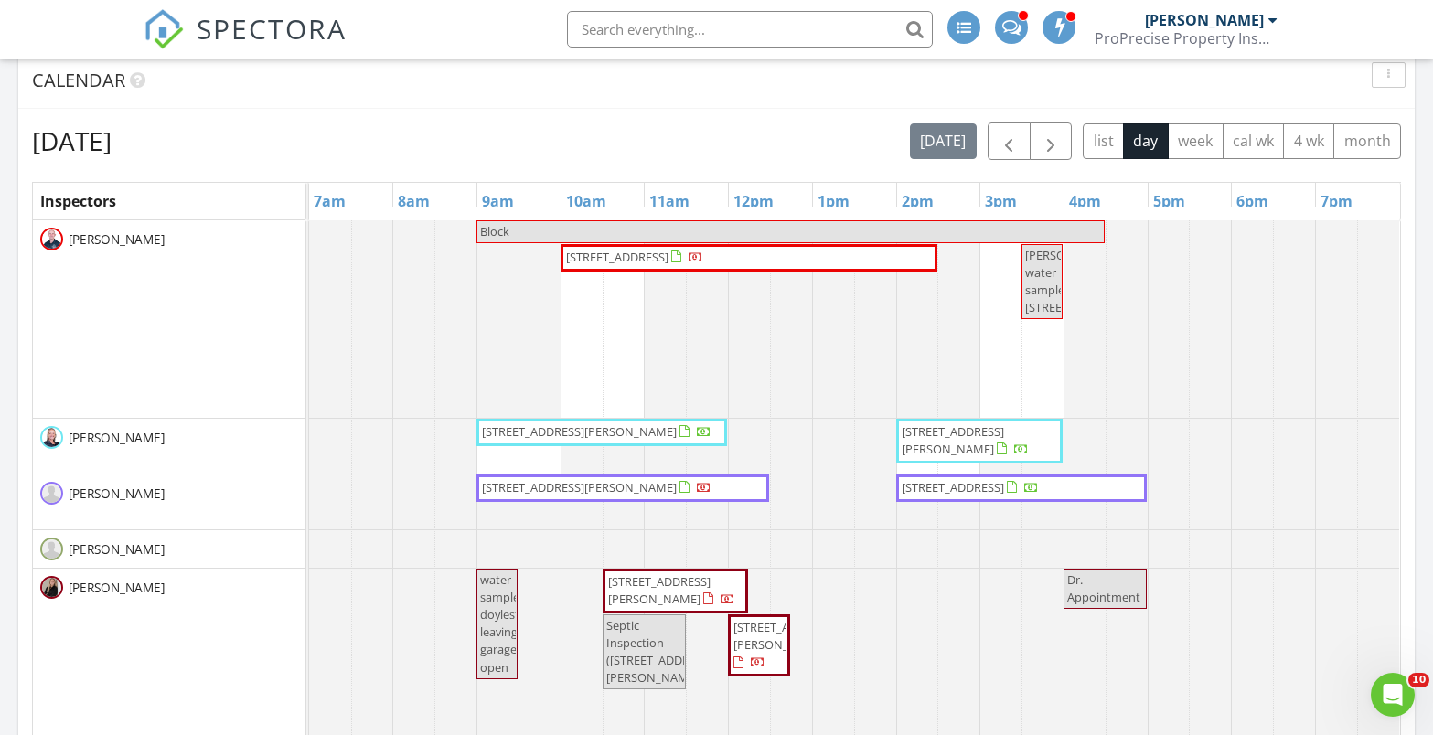
scroll to position [667, 0]
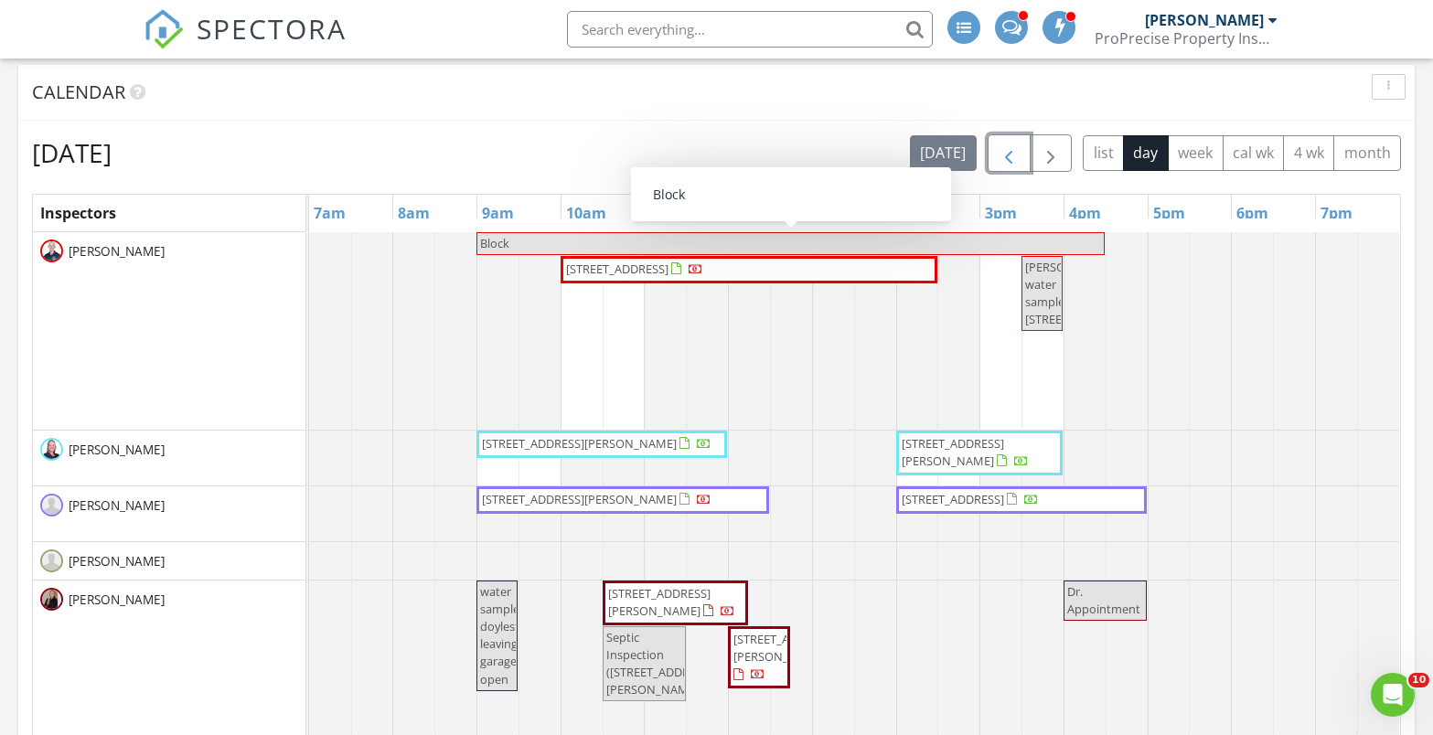
click at [1011, 165] on span "button" at bounding box center [1009, 154] width 22 height 22
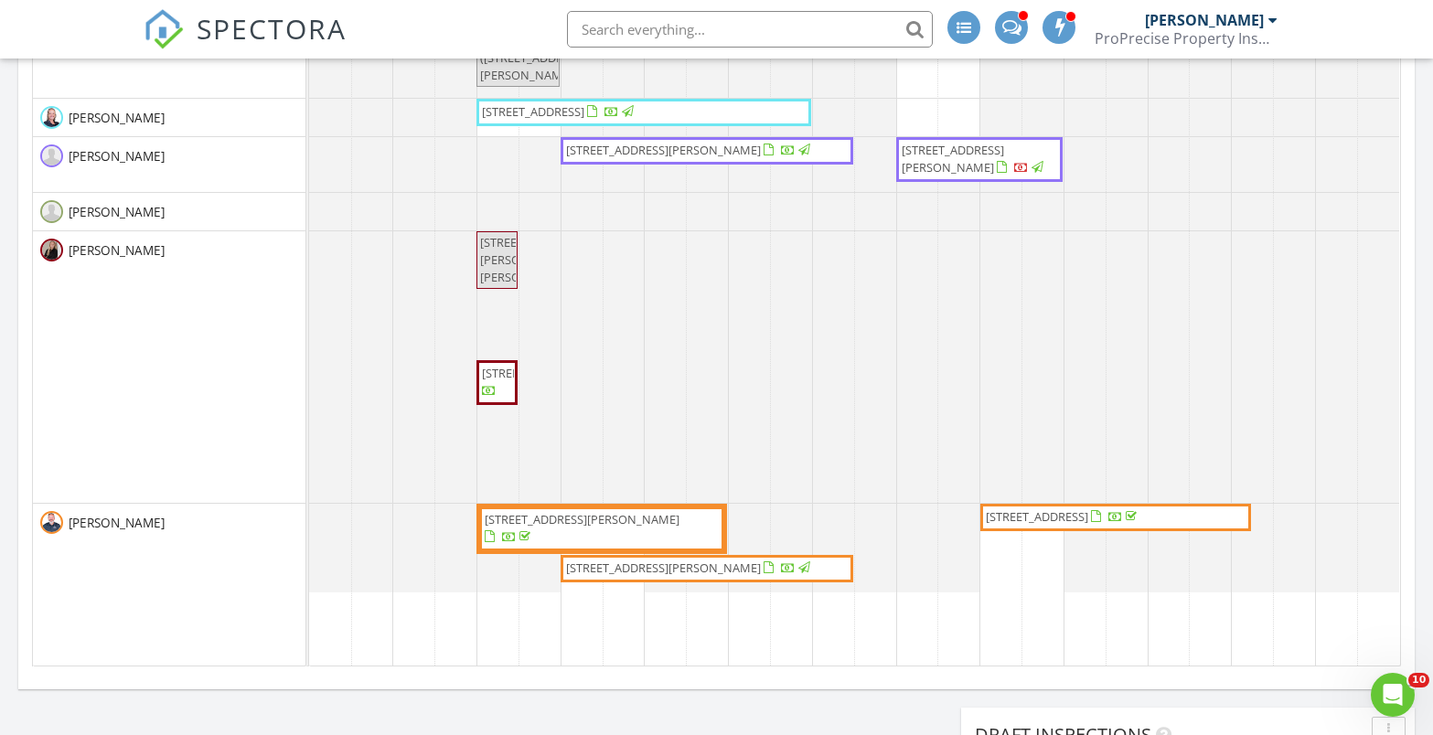
scroll to position [942, 0]
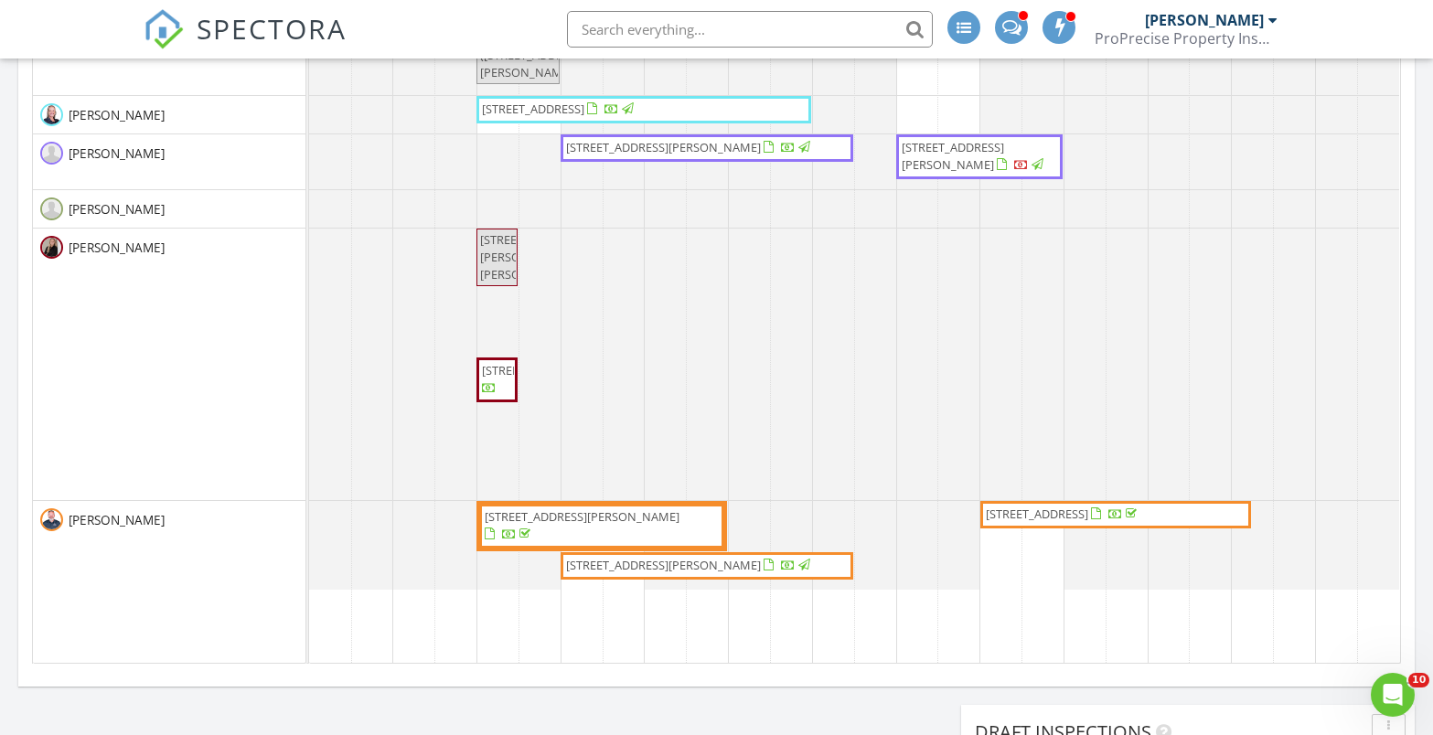
click at [1064, 515] on span "3043 Woodland Rd, Akron 44312" at bounding box center [1037, 514] width 102 height 16
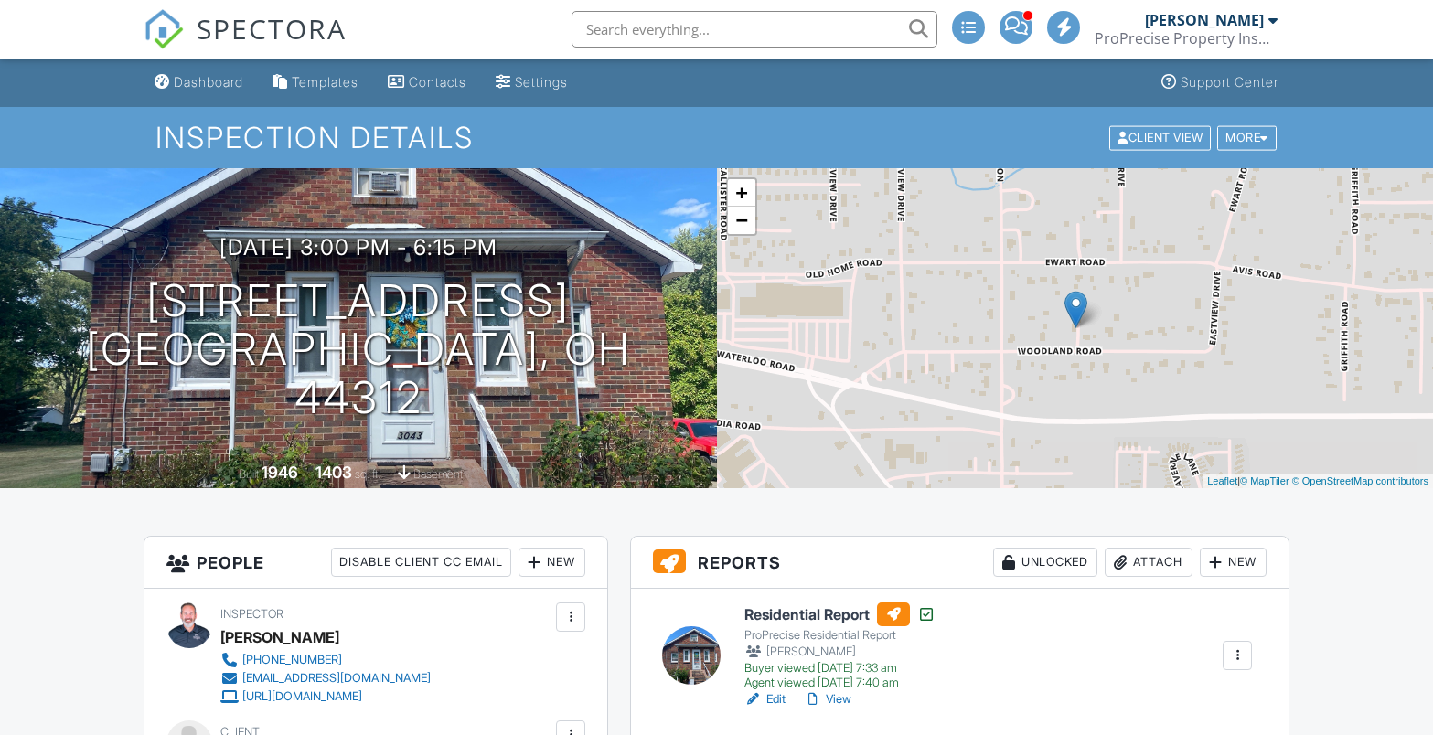
click at [838, 699] on link "View" at bounding box center [828, 699] width 48 height 18
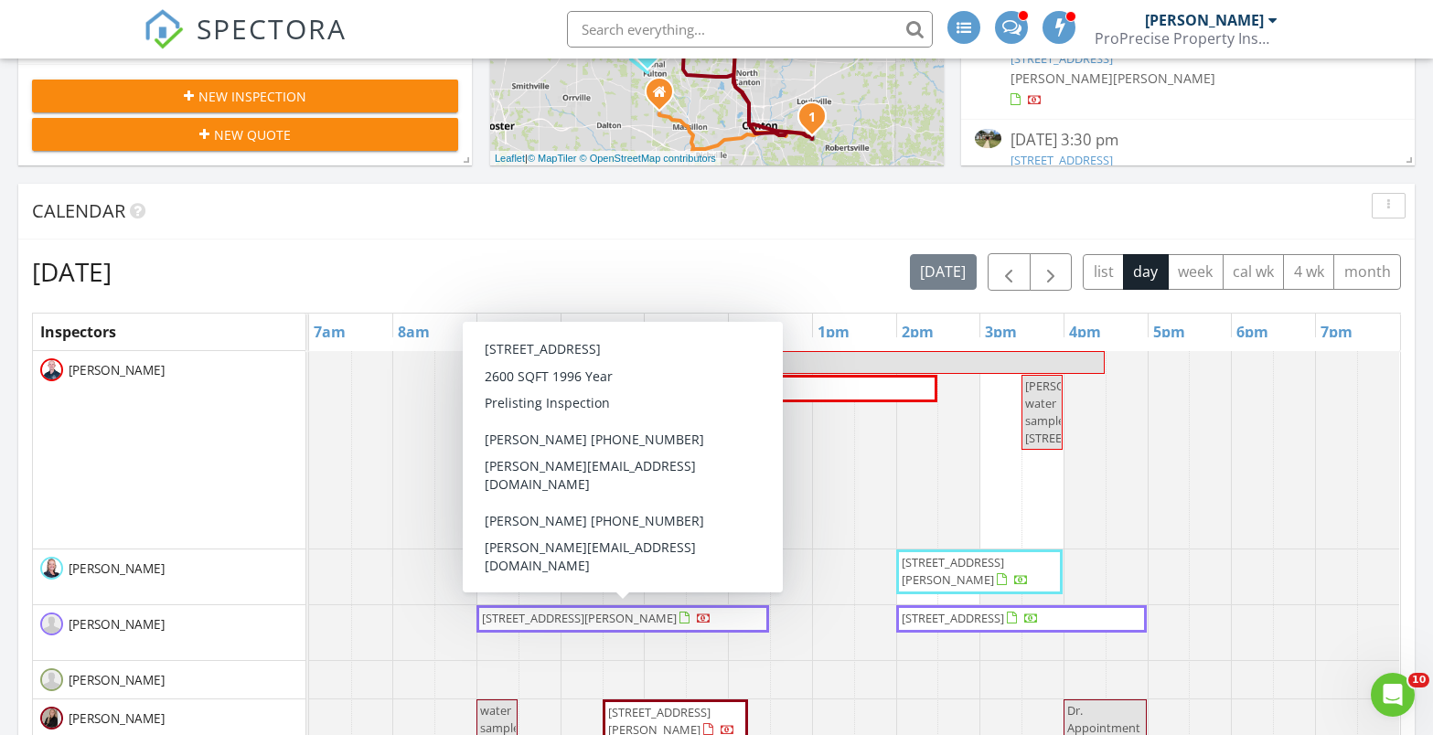
scroll to position [823, 0]
